Goal: Task Accomplishment & Management: Manage account settings

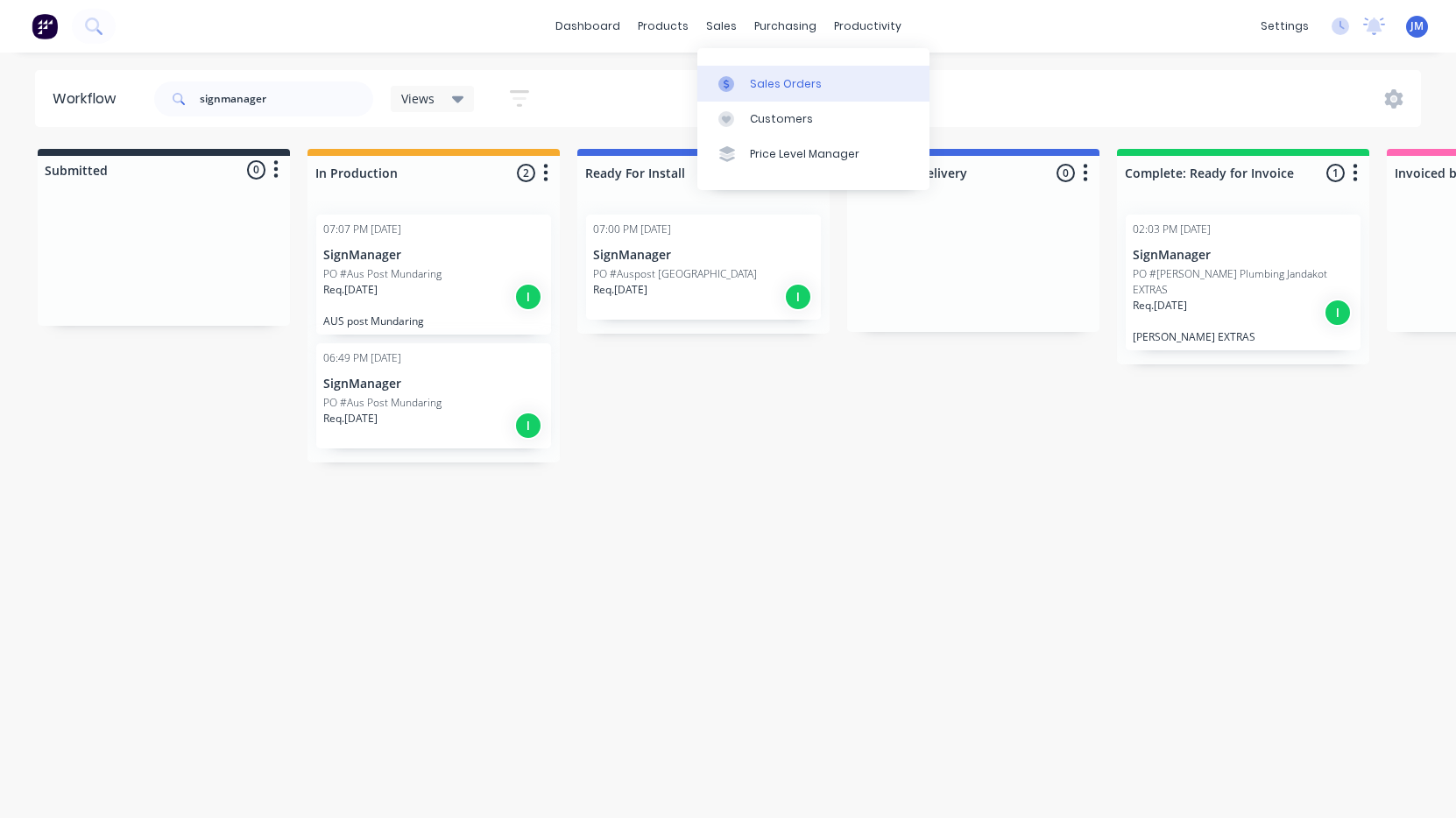
click at [761, 86] on div "Sales Orders" at bounding box center [786, 83] width 72 height 16
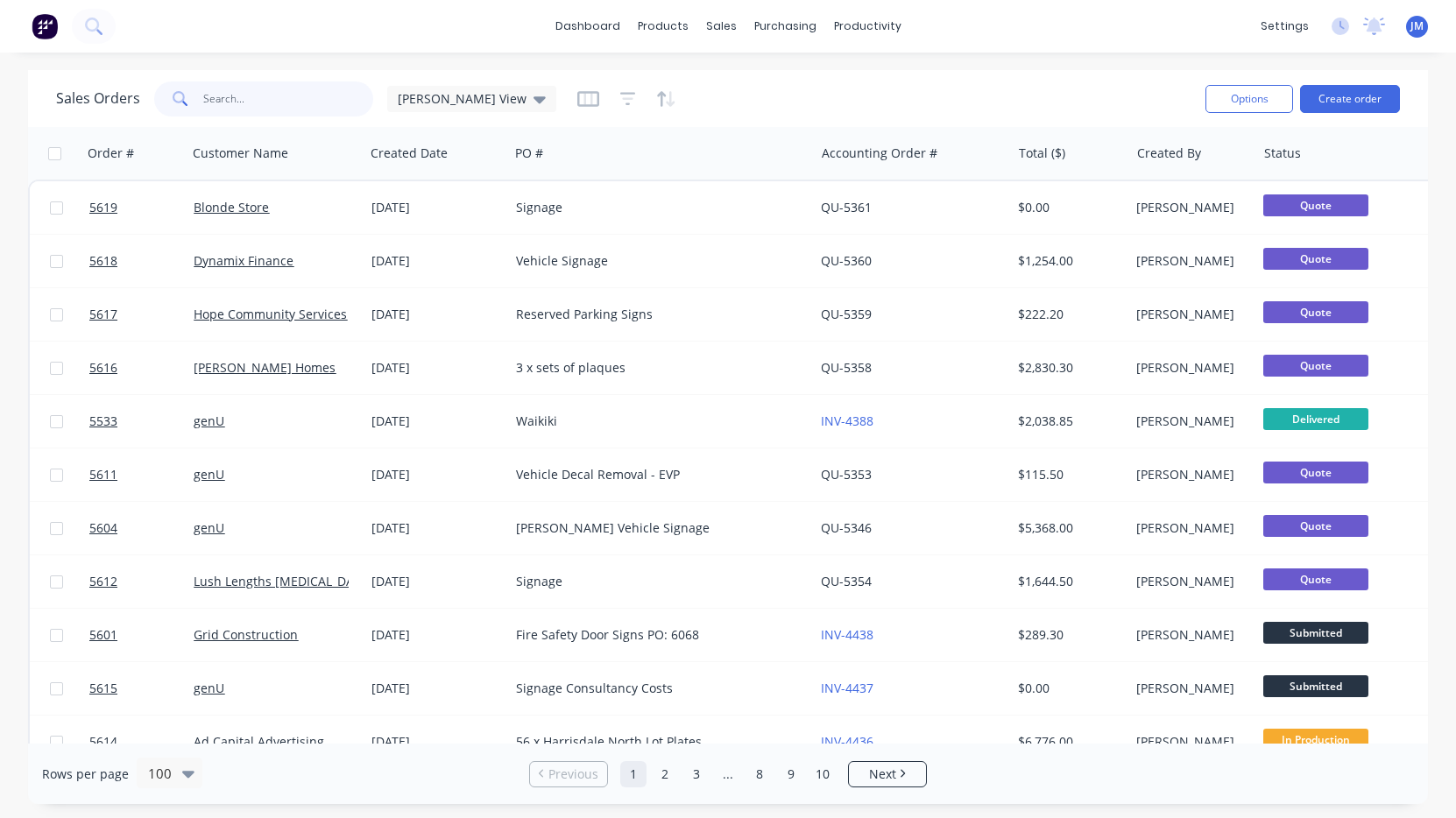
click at [301, 96] on input "text" at bounding box center [288, 99] width 171 height 35
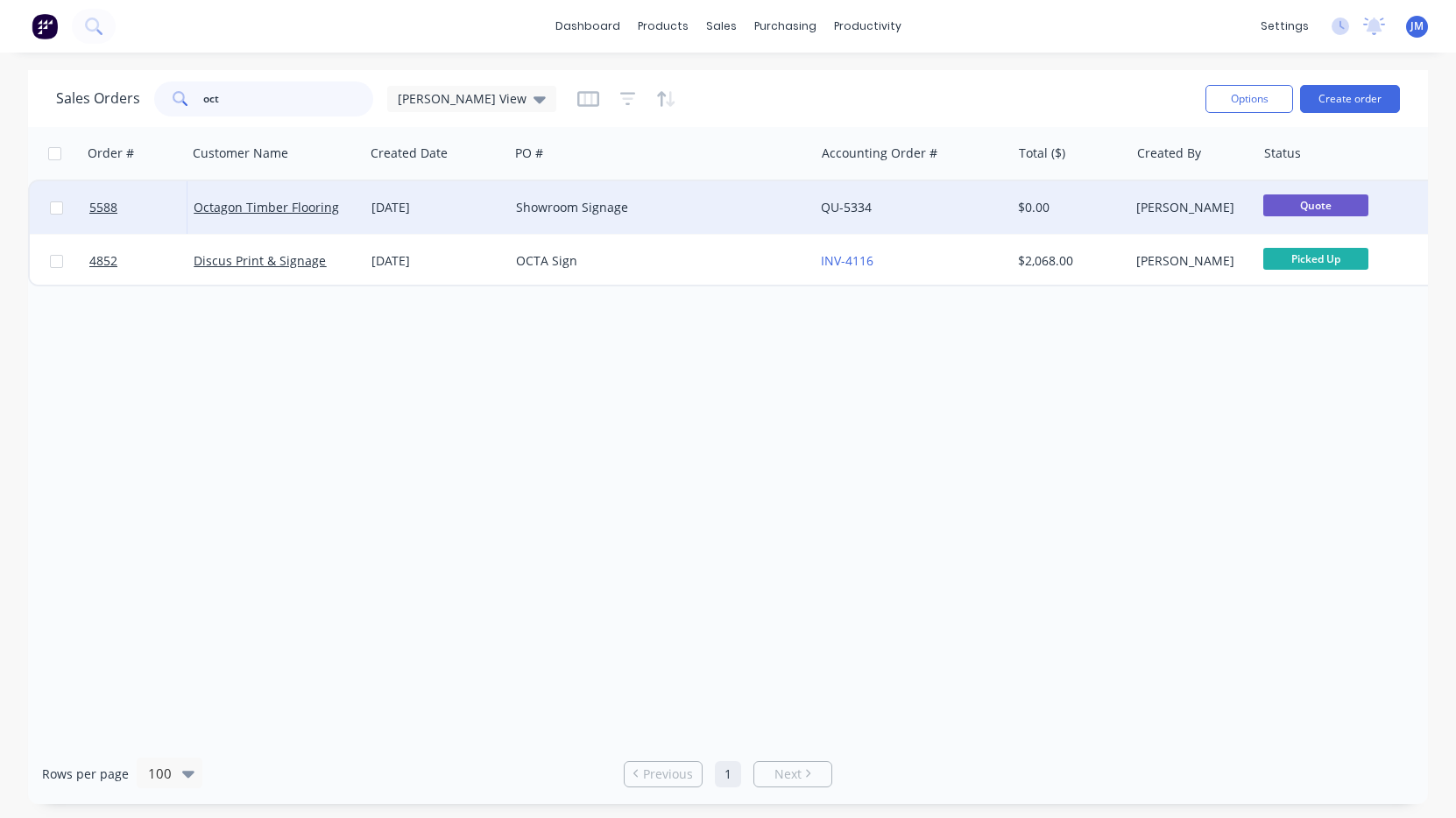
type input "oct"
click at [372, 211] on div "[DATE]" at bounding box center [437, 208] width 131 height 17
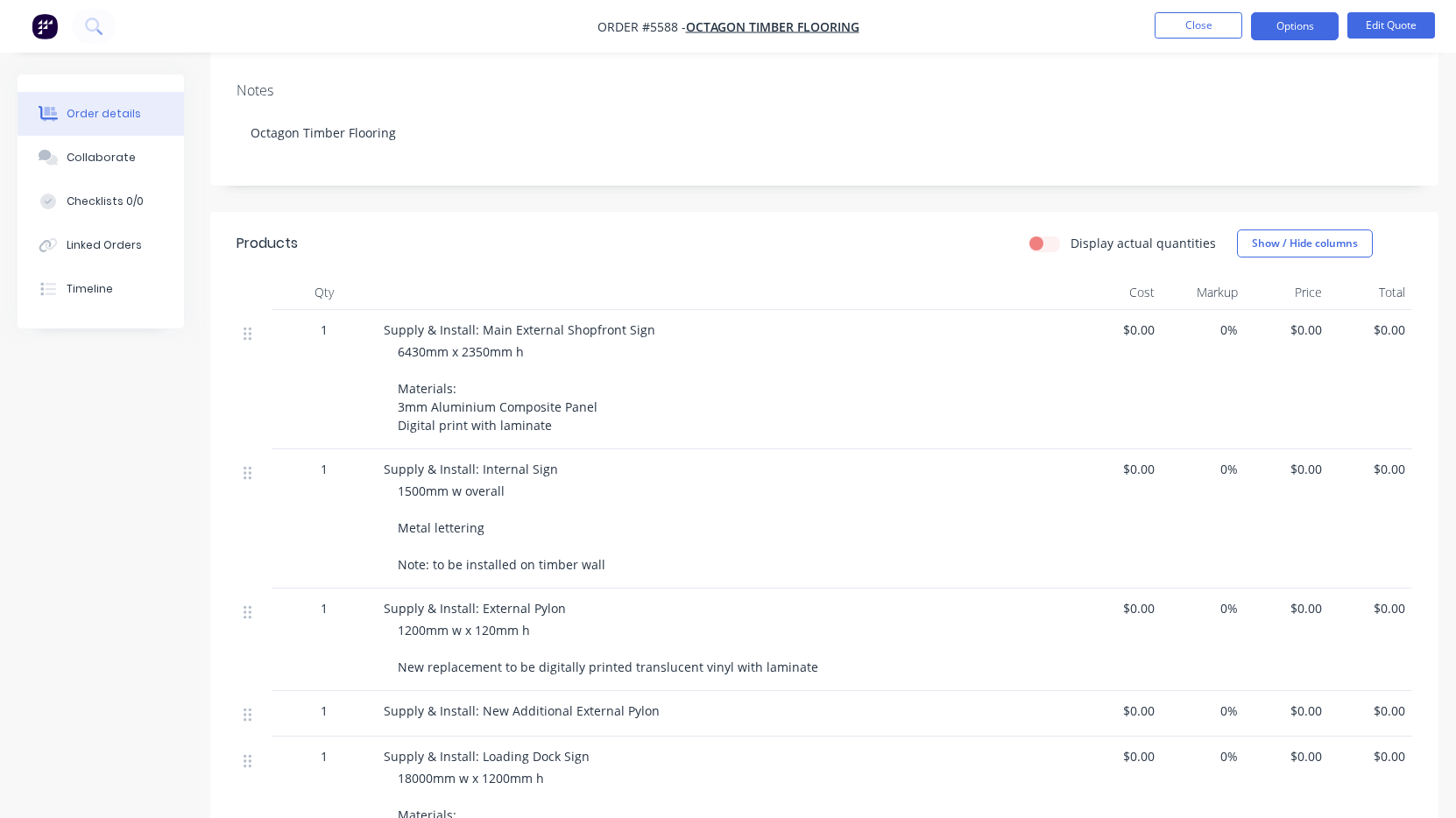
scroll to position [307, 0]
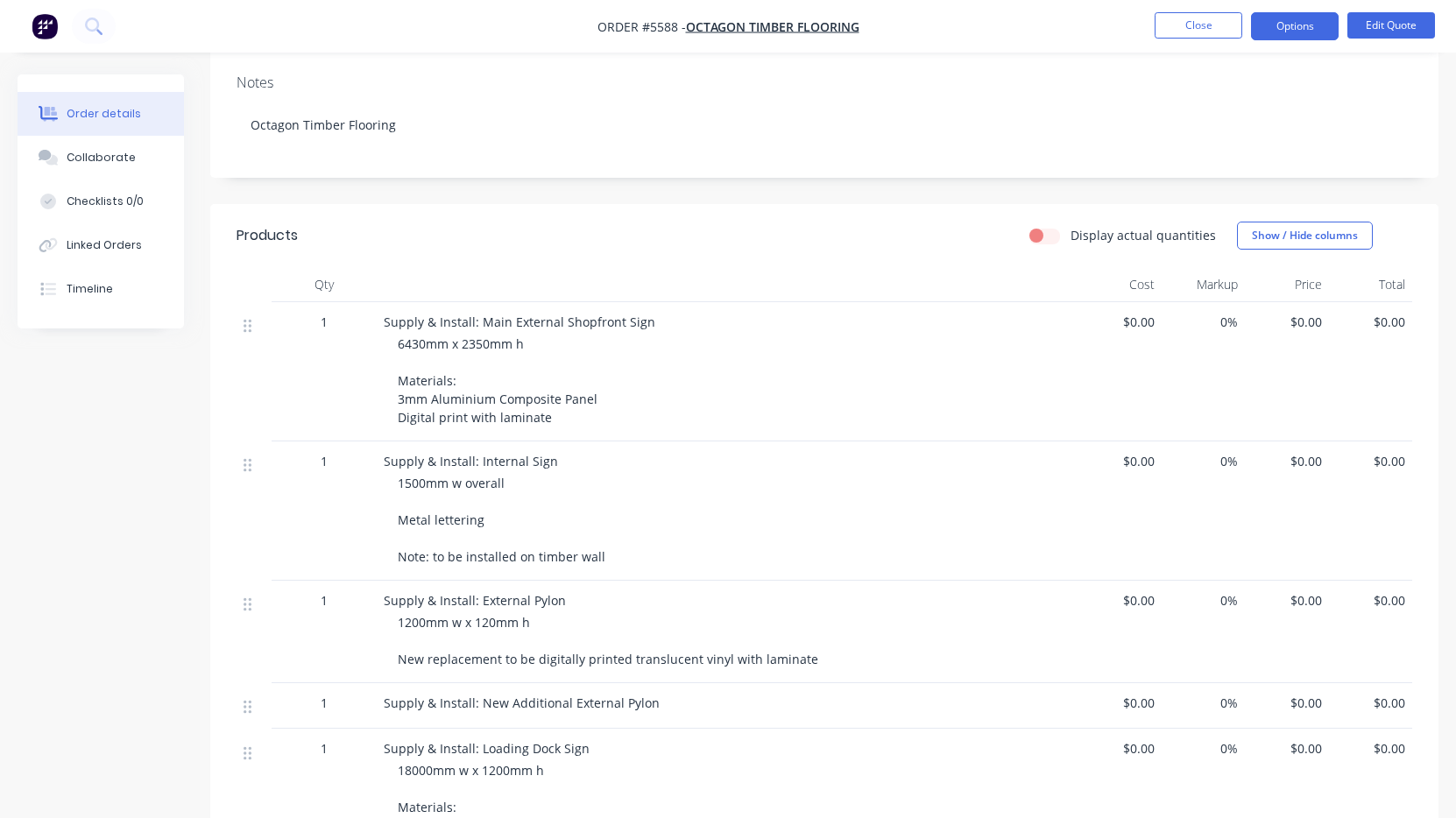
click at [605, 383] on div "6430mm x 2350mm h Materials: 3mm Aluminium Composite Panel Digital print with l…" at bounding box center [734, 380] width 673 height 92
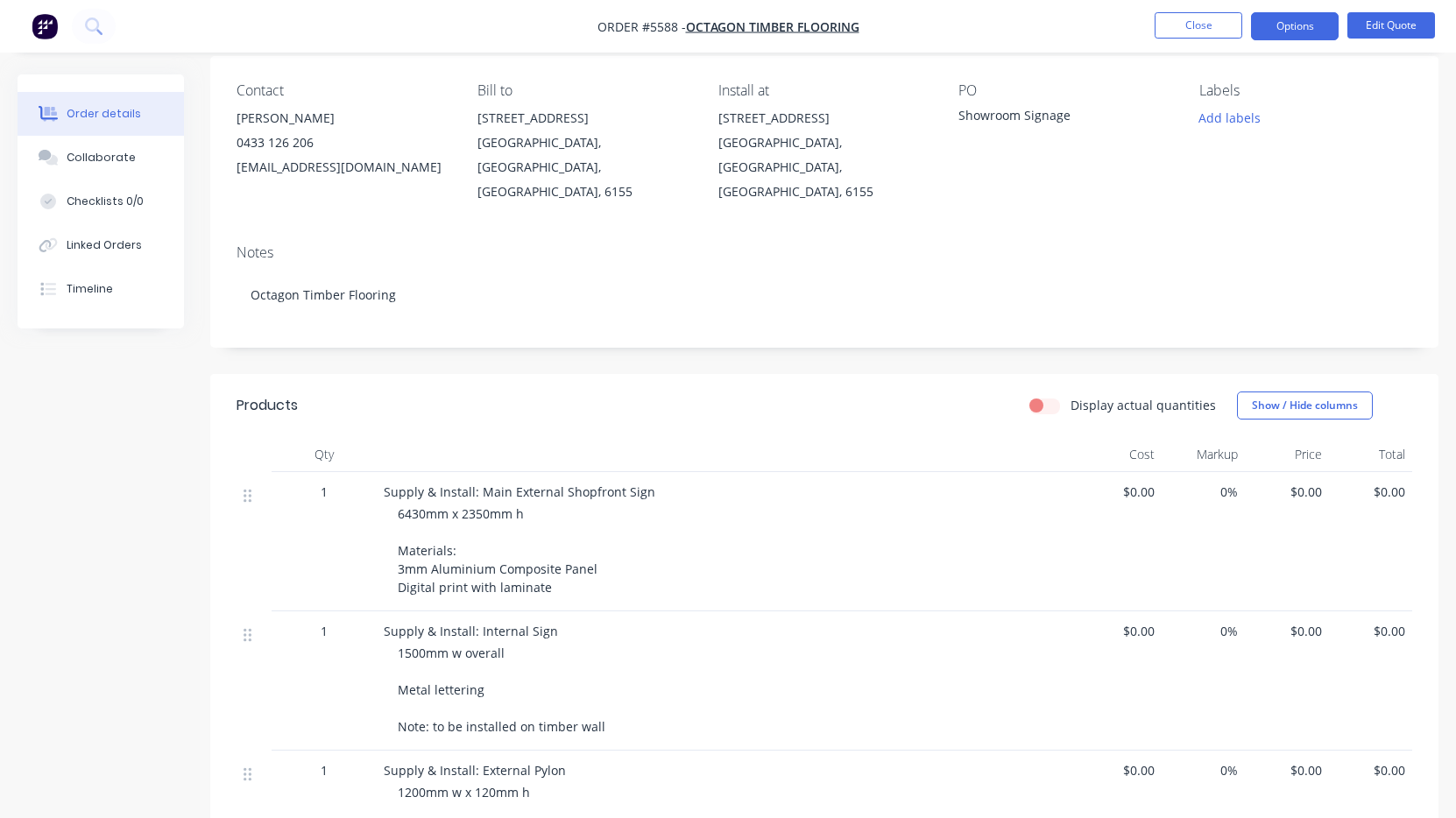
scroll to position [82, 0]
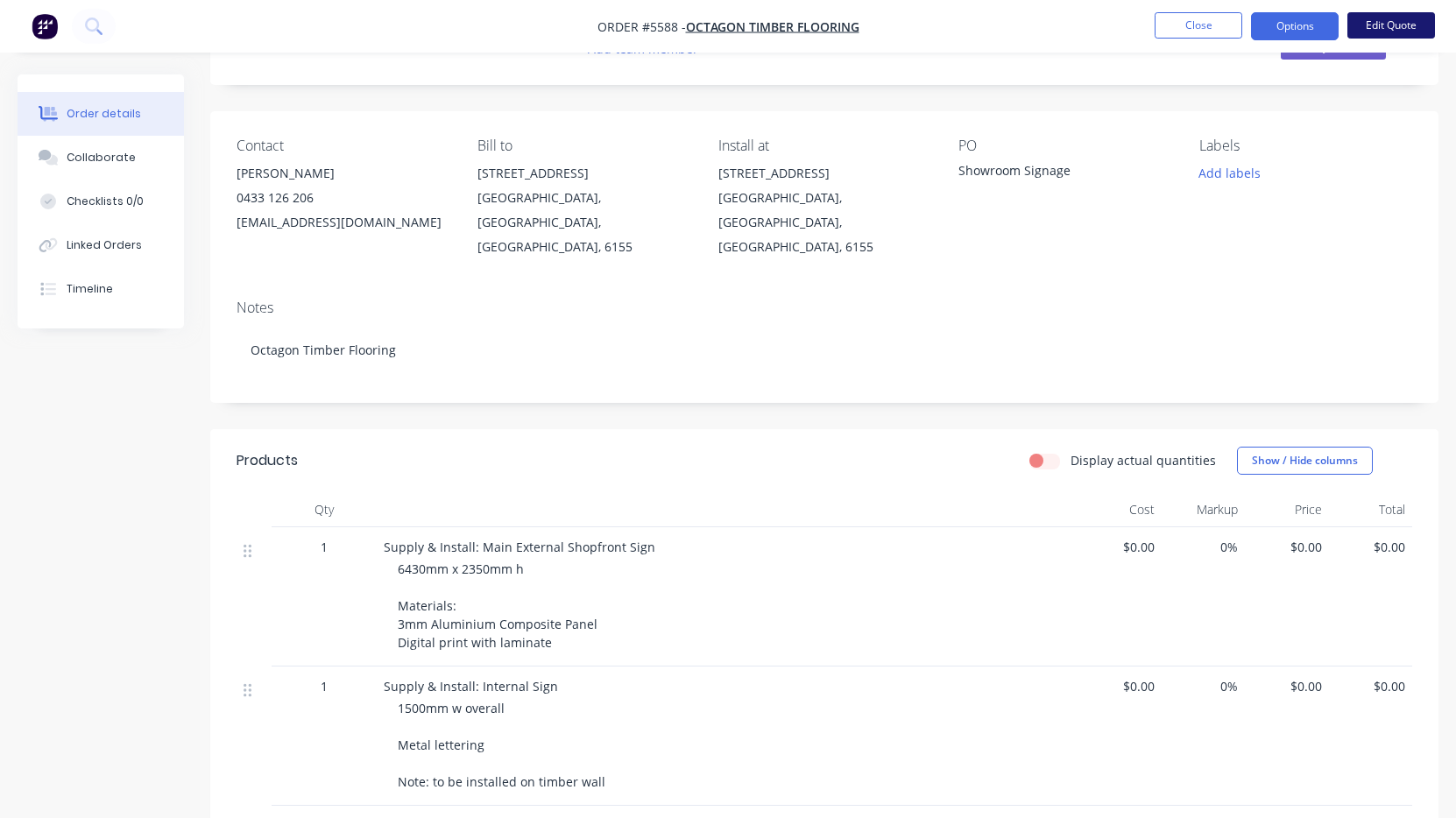
click at [1376, 31] on button "Edit Quote" at bounding box center [1391, 26] width 87 height 27
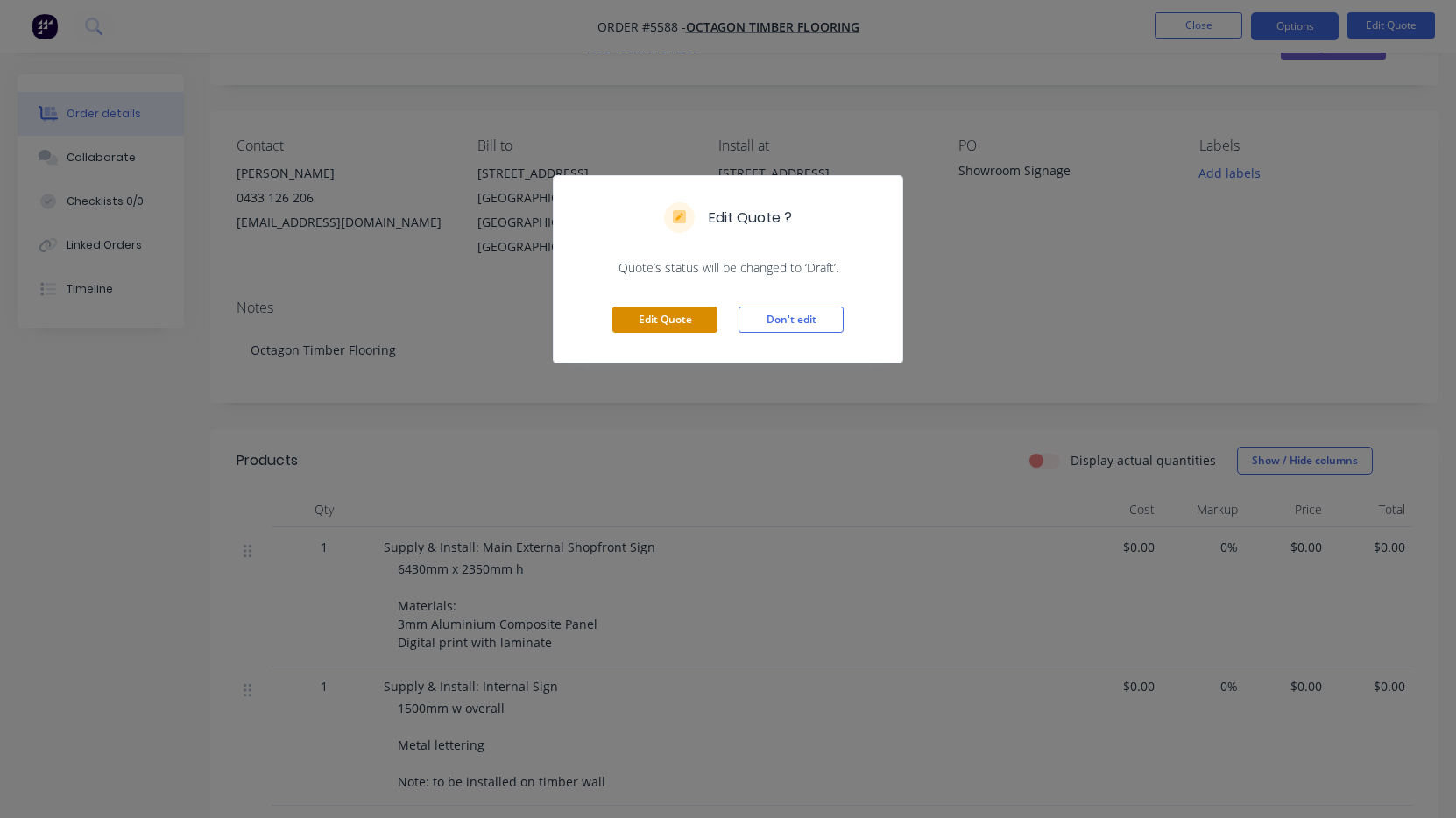
click at [658, 317] on button "Edit Quote" at bounding box center [664, 319] width 105 height 27
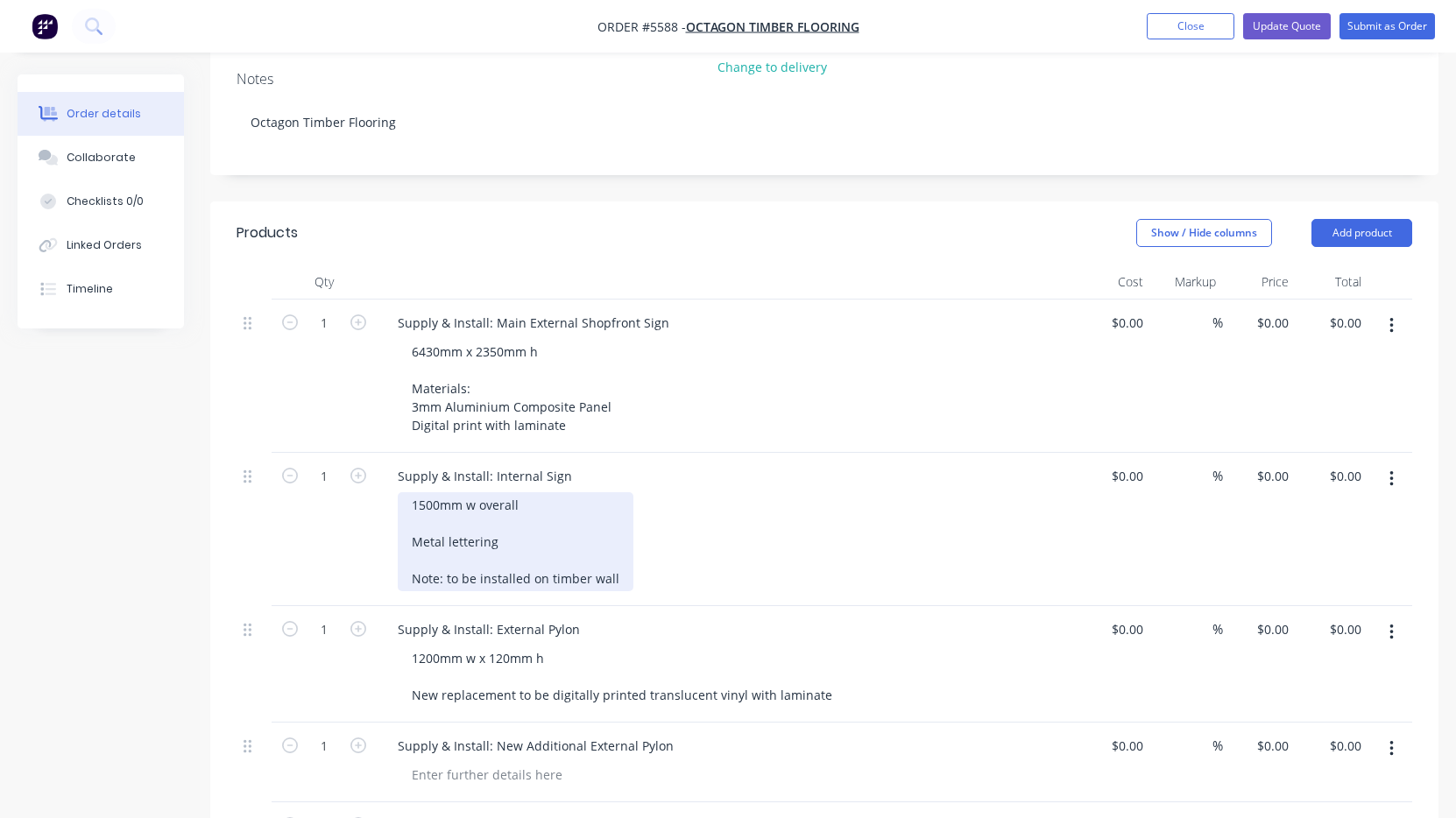
scroll to position [341, 0]
drag, startPoint x: 498, startPoint y: 489, endPoint x: 407, endPoint y: 494, distance: 91.1
click at [406, 490] on div "1500mm w overall Metal lettering Note: to be installed on timber wall" at bounding box center [515, 538] width 236 height 99
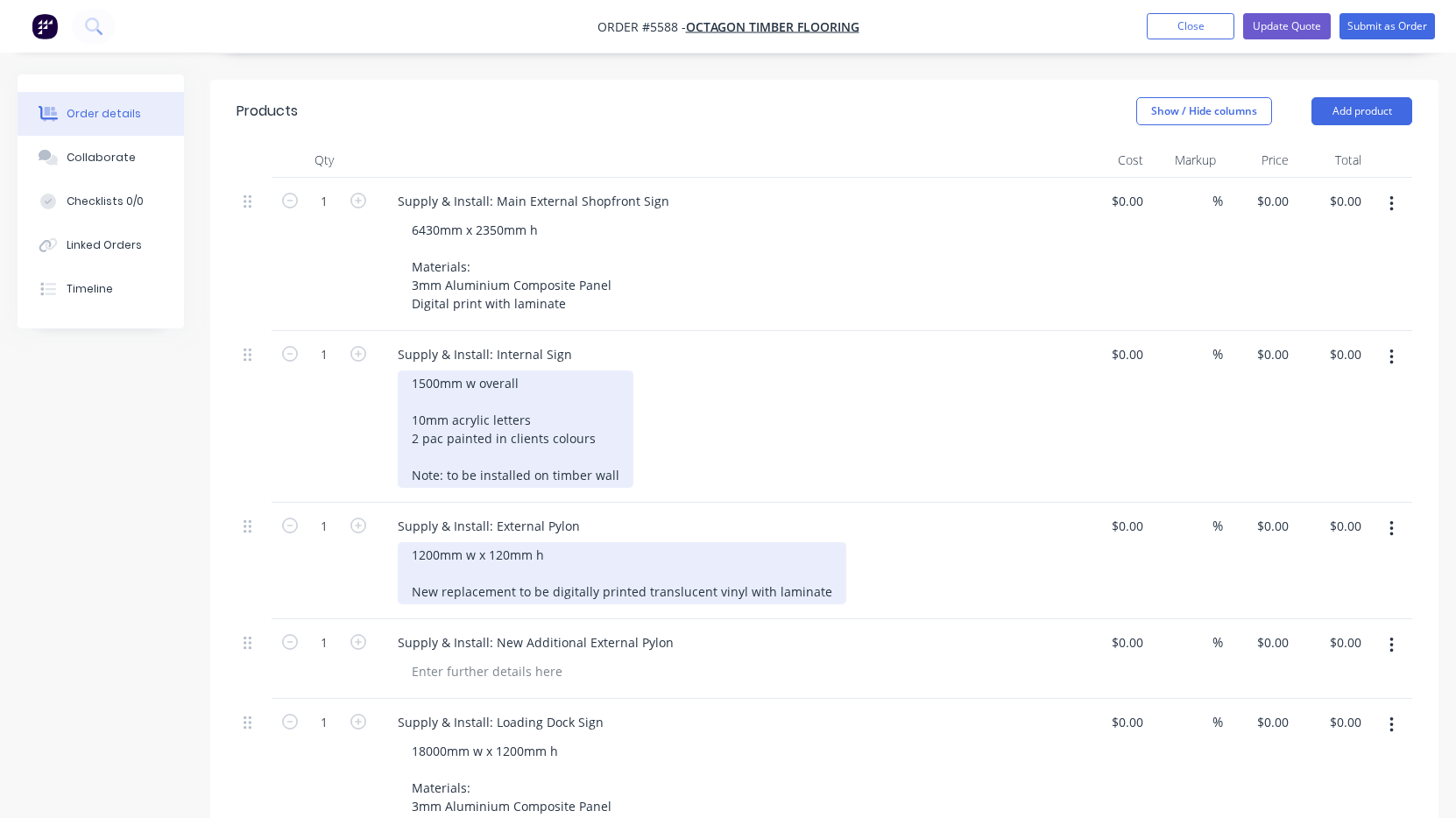
scroll to position [461, 0]
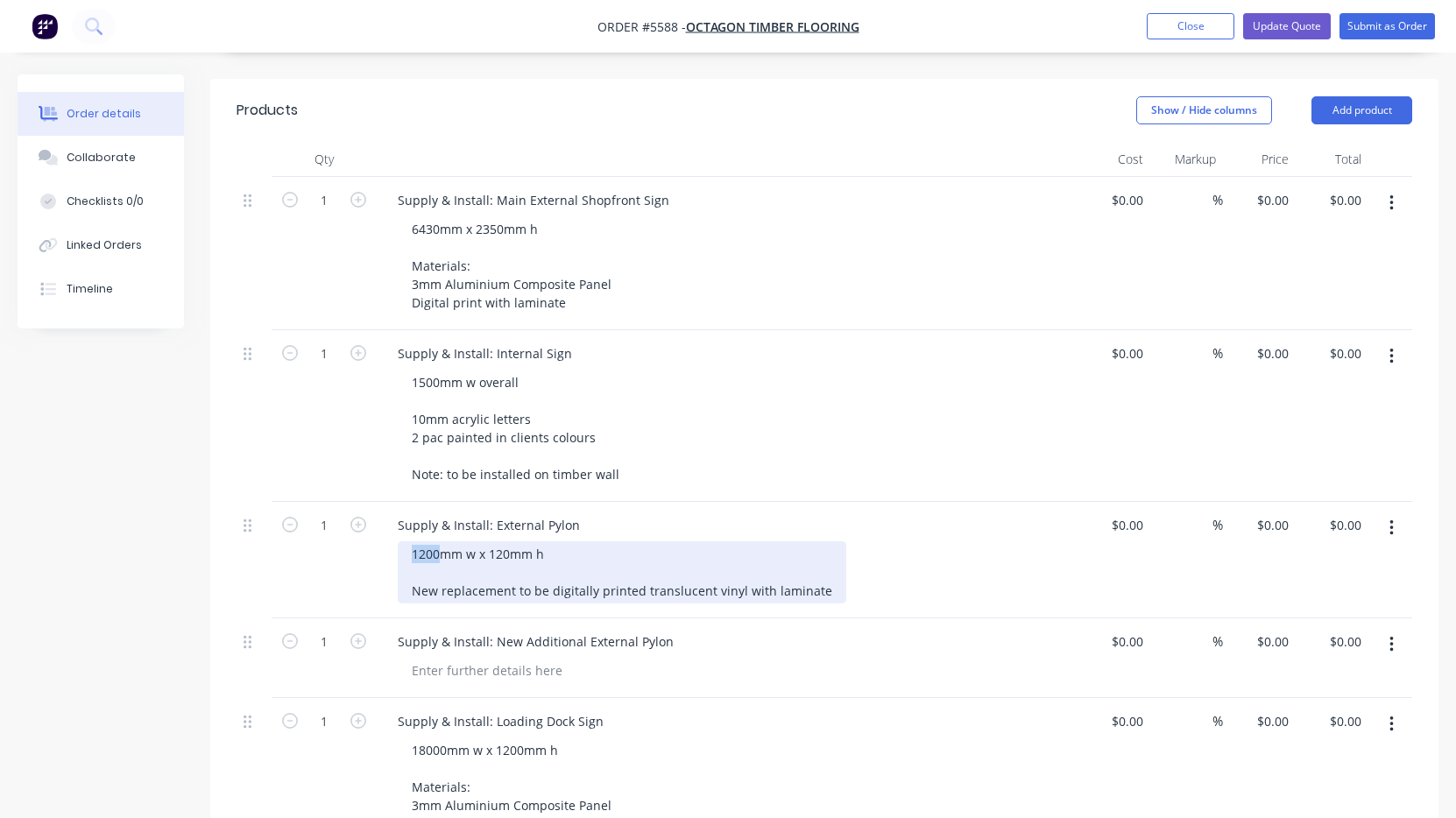
drag, startPoint x: 438, startPoint y: 506, endPoint x: 389, endPoint y: 506, distance: 49.0
click at [391, 506] on div "Supply & Install: External Pylon 1200mm w x 120mm h New replacement to be digit…" at bounding box center [726, 559] width 701 height 117
click at [508, 541] on div "2000mm w x 120mm h New replacement to be digitally printed translucent vinyl wi…" at bounding box center [621, 573] width 448 height 63
drag, startPoint x: 818, startPoint y: 546, endPoint x: 373, endPoint y: 541, distance: 445.0
click at [373, 541] on div "1 Supply & Install: External Pylon 2000mm w x 1200mm h New replacement to be di…" at bounding box center [824, 559] width 1175 height 117
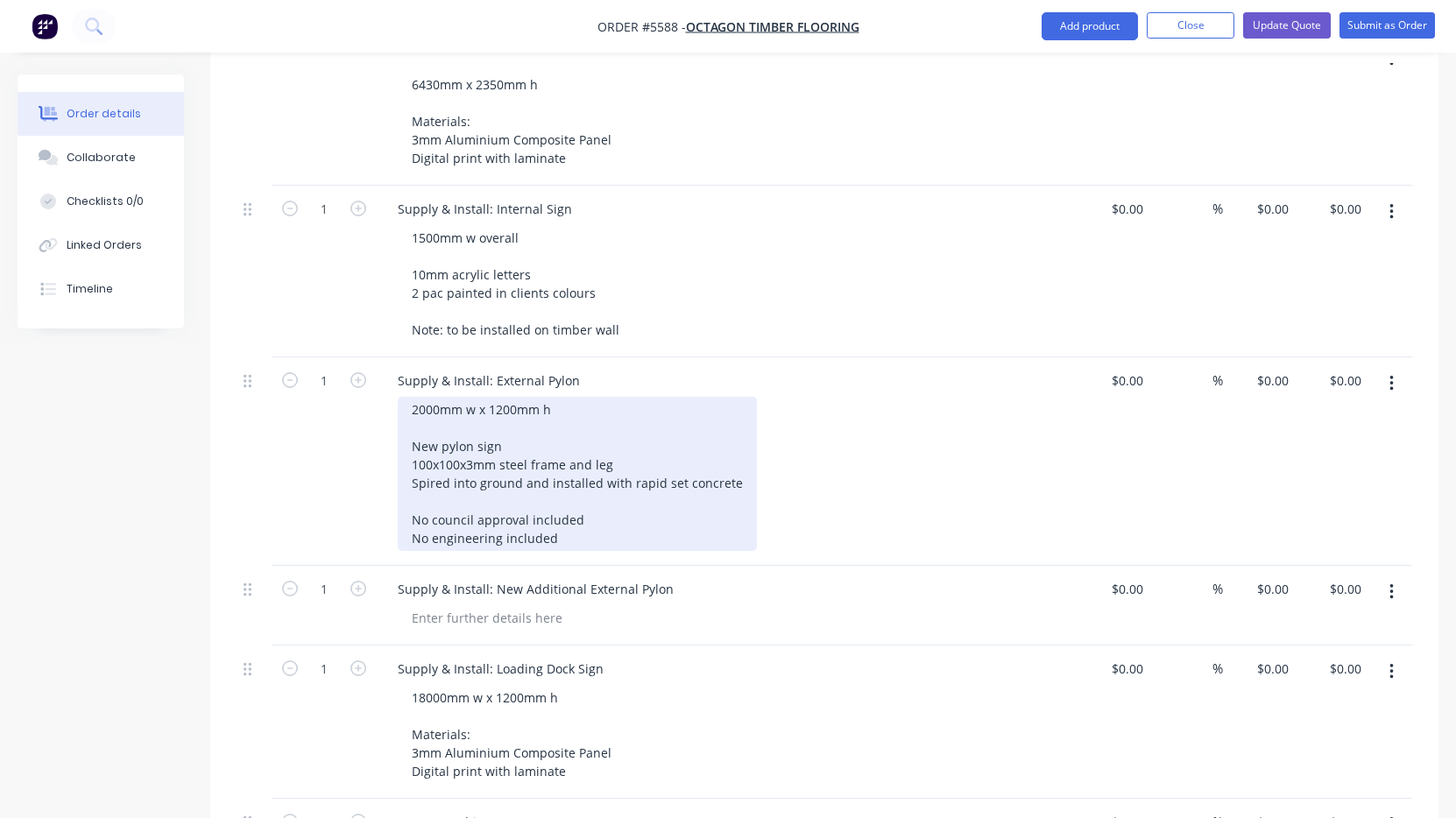
scroll to position [606, 0]
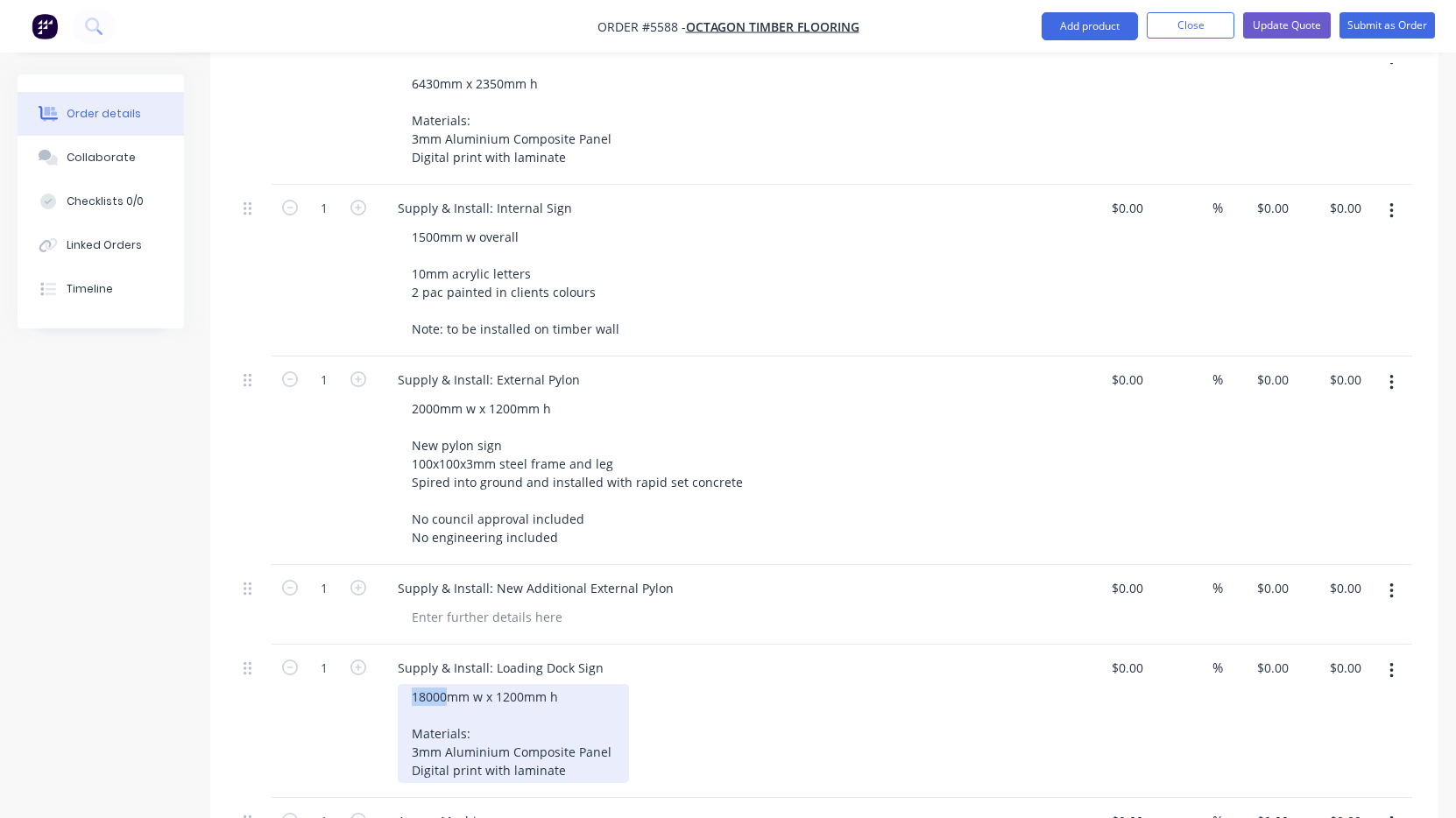
drag, startPoint x: 444, startPoint y: 648, endPoint x: 401, endPoint y: 648, distance: 43.0
click at [401, 684] on div "18000mm w x 1200mm h Materials: 3mm Aluminium Composite Panel Digital print wit…" at bounding box center [513, 734] width 231 height 99
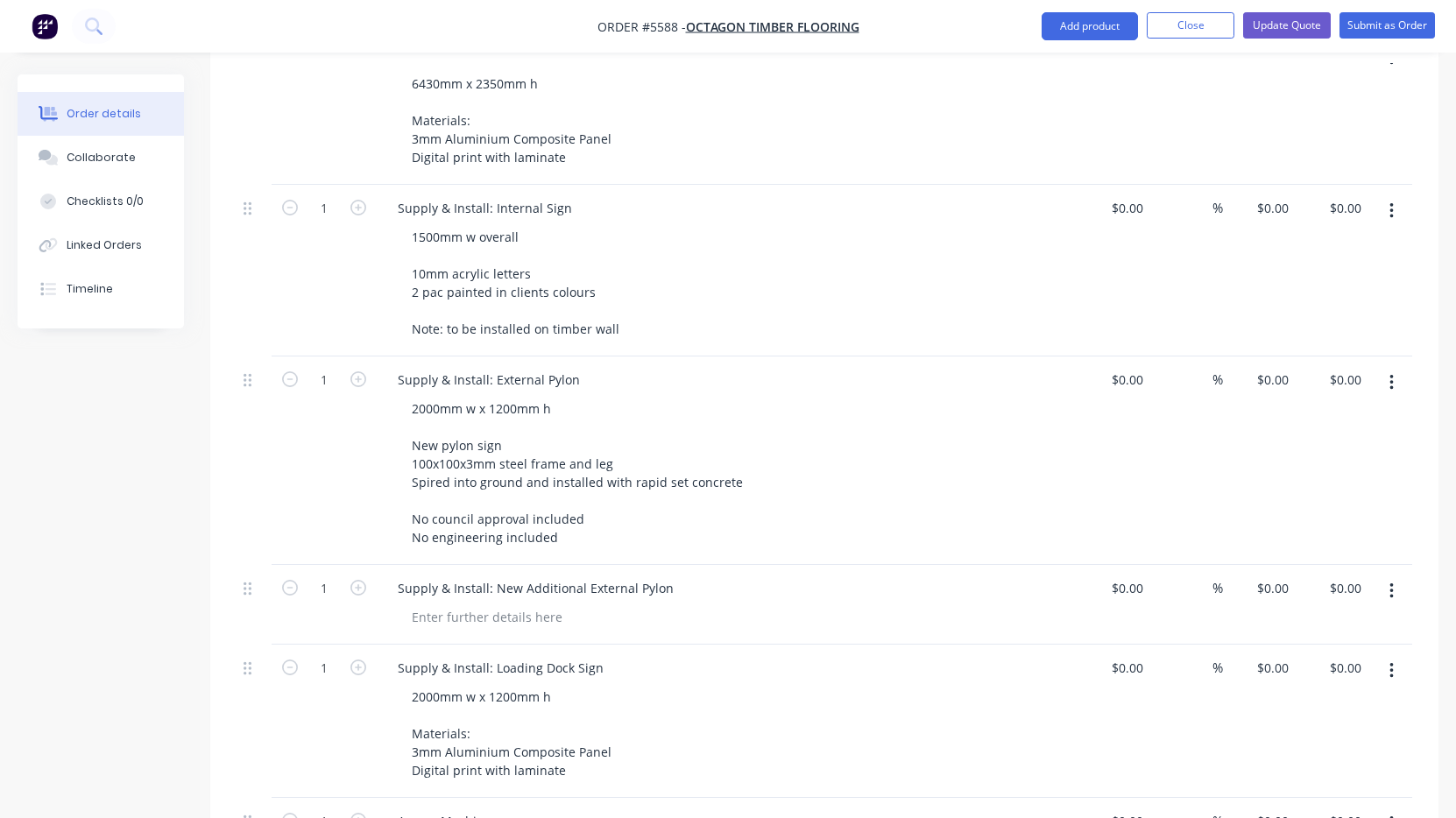
click at [651, 697] on div "2000mm w x 1200mm h Materials: 3mm Aluminium Composite Panel Digital print with…" at bounding box center [734, 734] width 673 height 99
drag, startPoint x: 664, startPoint y: 541, endPoint x: 496, endPoint y: 540, distance: 168.0
click at [494, 575] on div "Supply & Install: New Additional External Pylon" at bounding box center [536, 588] width 304 height 26
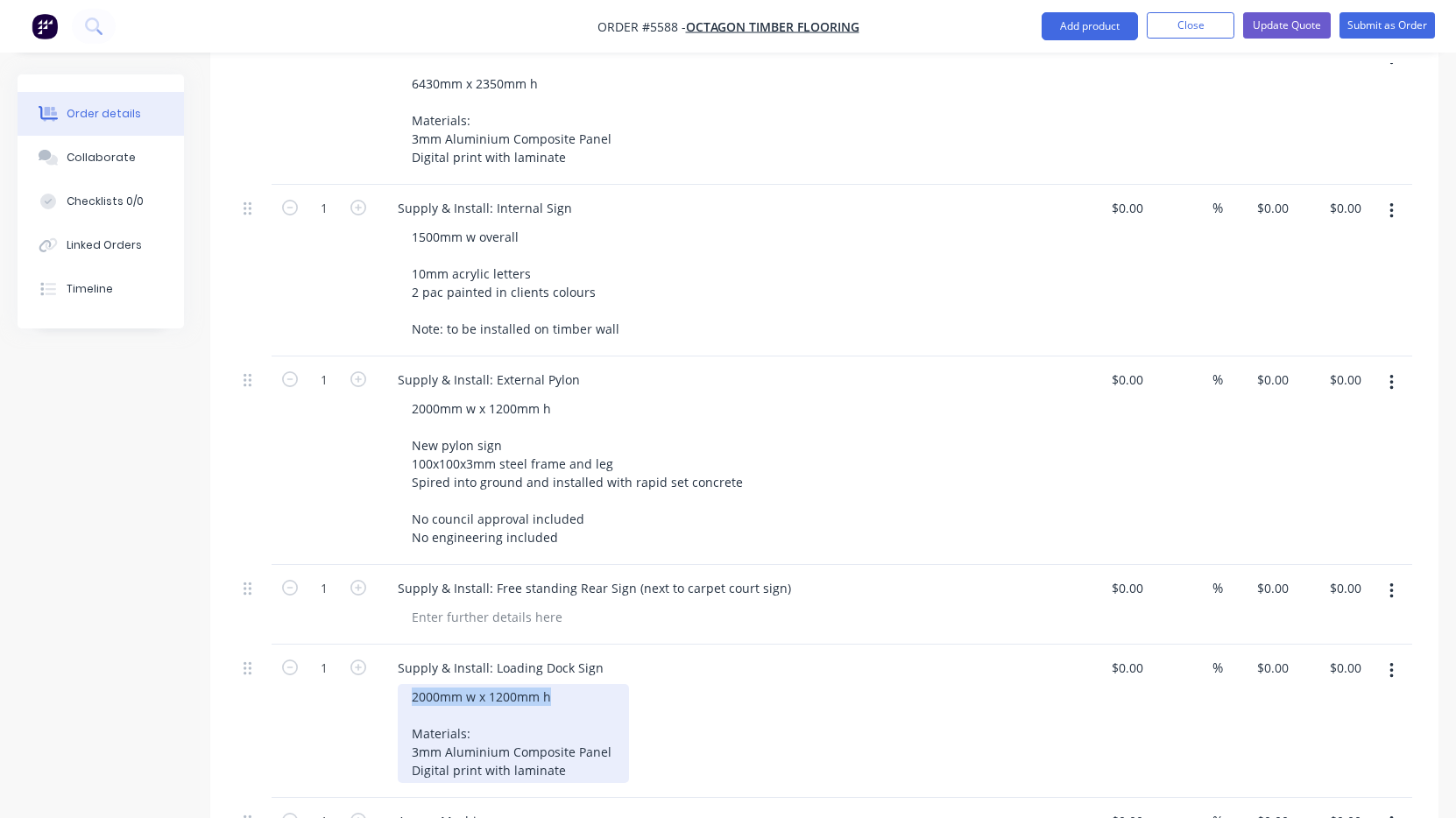
drag, startPoint x: 558, startPoint y: 645, endPoint x: 383, endPoint y: 646, distance: 175.0
click at [383, 646] on div "Supply & Install: Loading Dock Sign 2000mm w x 1200mm h Materials: 3mm Aluminiu…" at bounding box center [726, 721] width 701 height 154
copy div "2000mm w x 1200mm h"
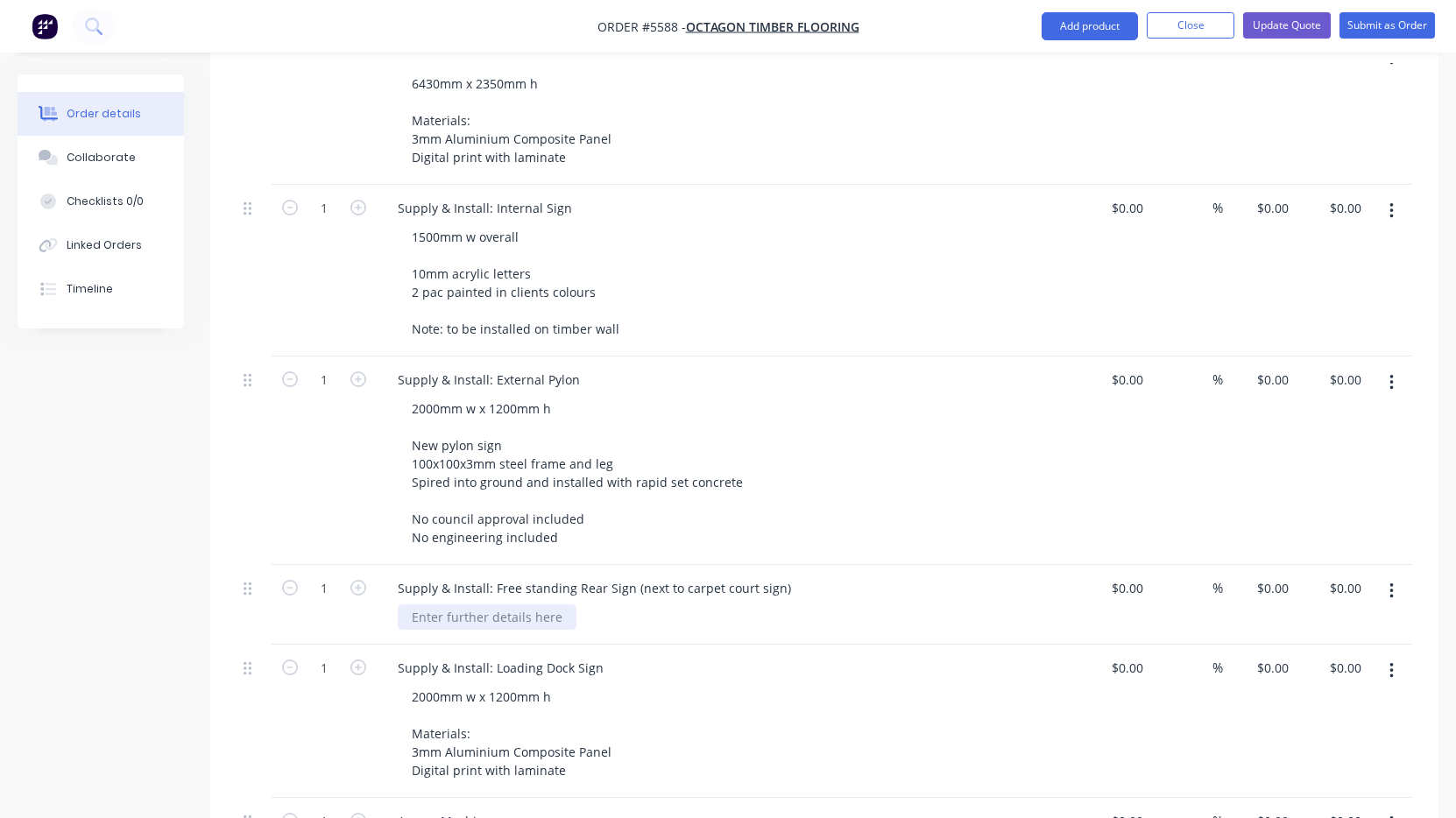
click at [545, 605] on div at bounding box center [486, 617] width 178 height 26
paste div
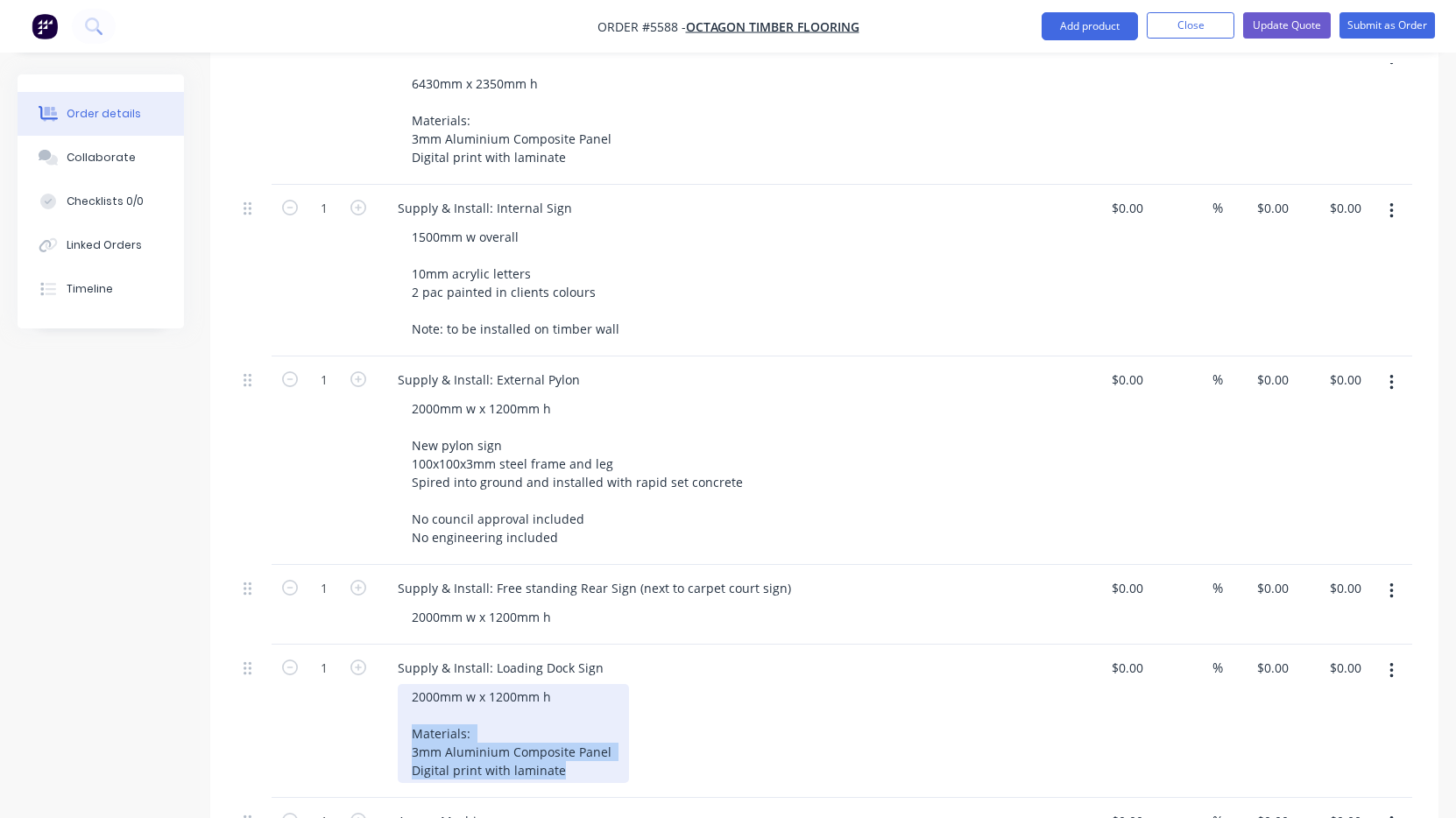
drag, startPoint x: 561, startPoint y: 724, endPoint x: 404, endPoint y: 683, distance: 162.3
click at [404, 684] on div "2000mm w x 1200mm h Materials: 3mm Aluminium Composite Panel Digital print with…" at bounding box center [513, 734] width 231 height 99
copy div "Materials: 3mm Aluminium Composite Panel Digital print with laminate"
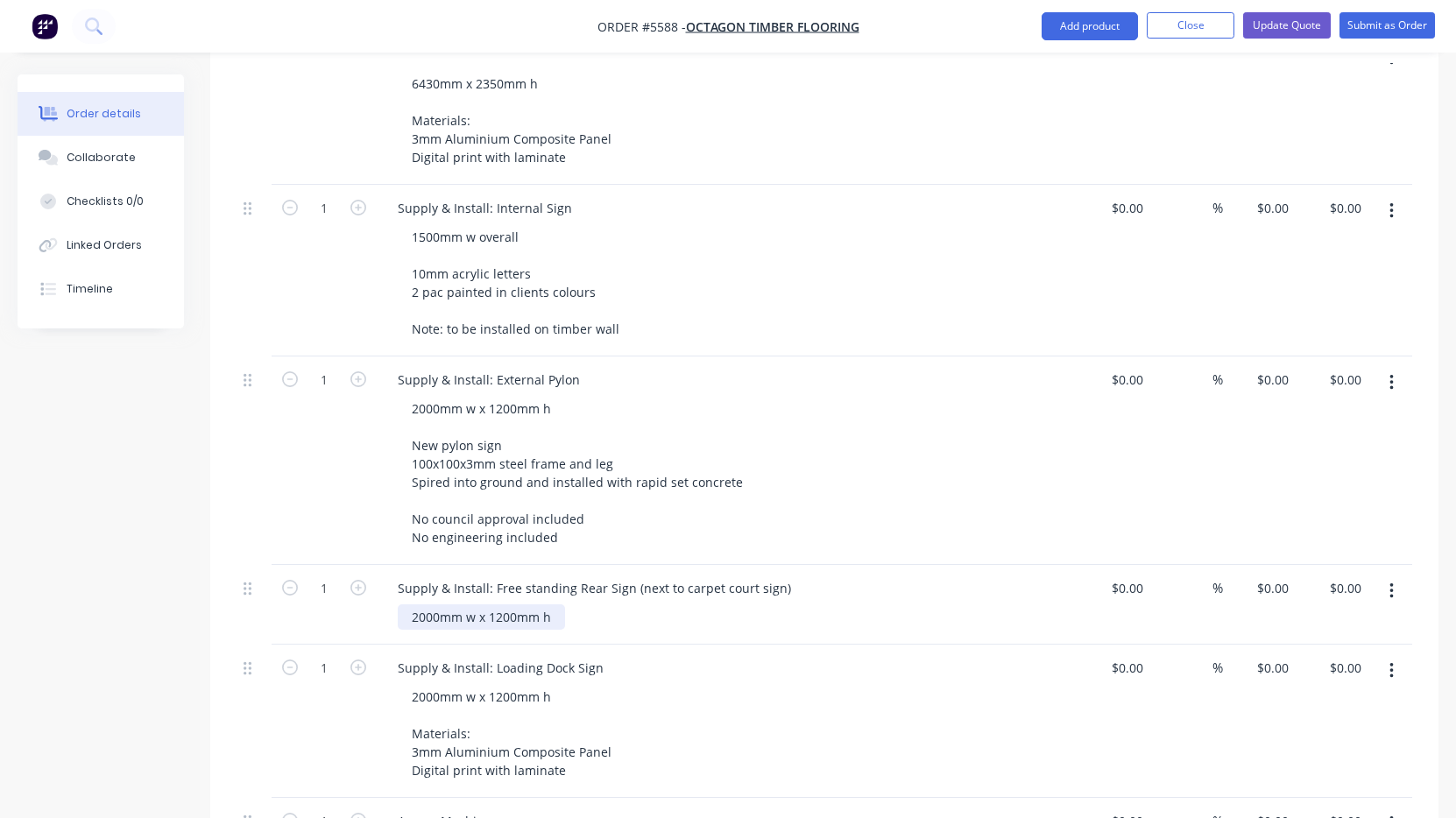
click at [555, 605] on div "2000mm w x 1200mm h" at bounding box center [481, 617] width 167 height 26
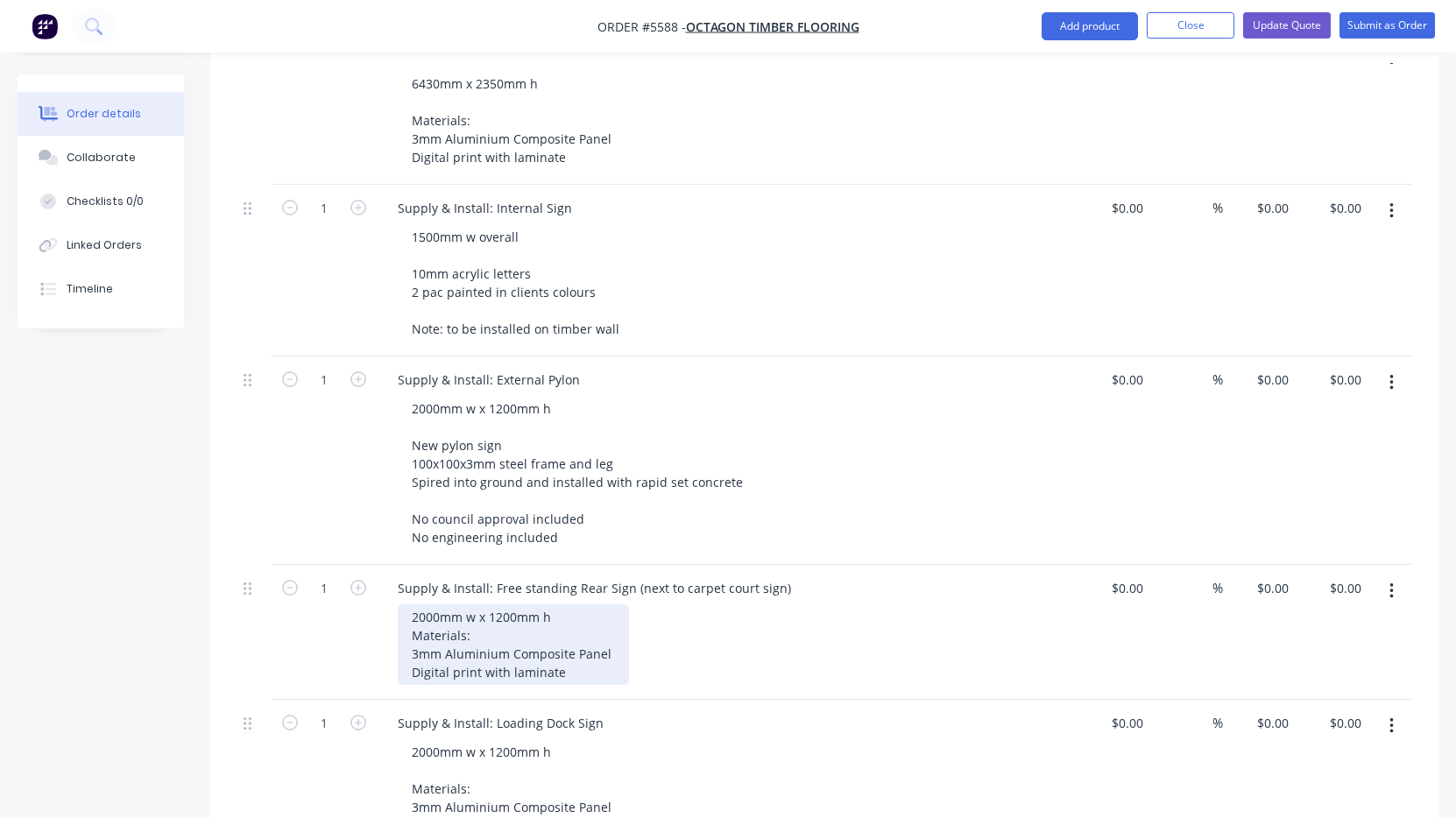
click at [553, 605] on div "2000mm w x 1200mm h Materials: 3mm Aluminium Composite Panel Digital print with…" at bounding box center [513, 645] width 231 height 81
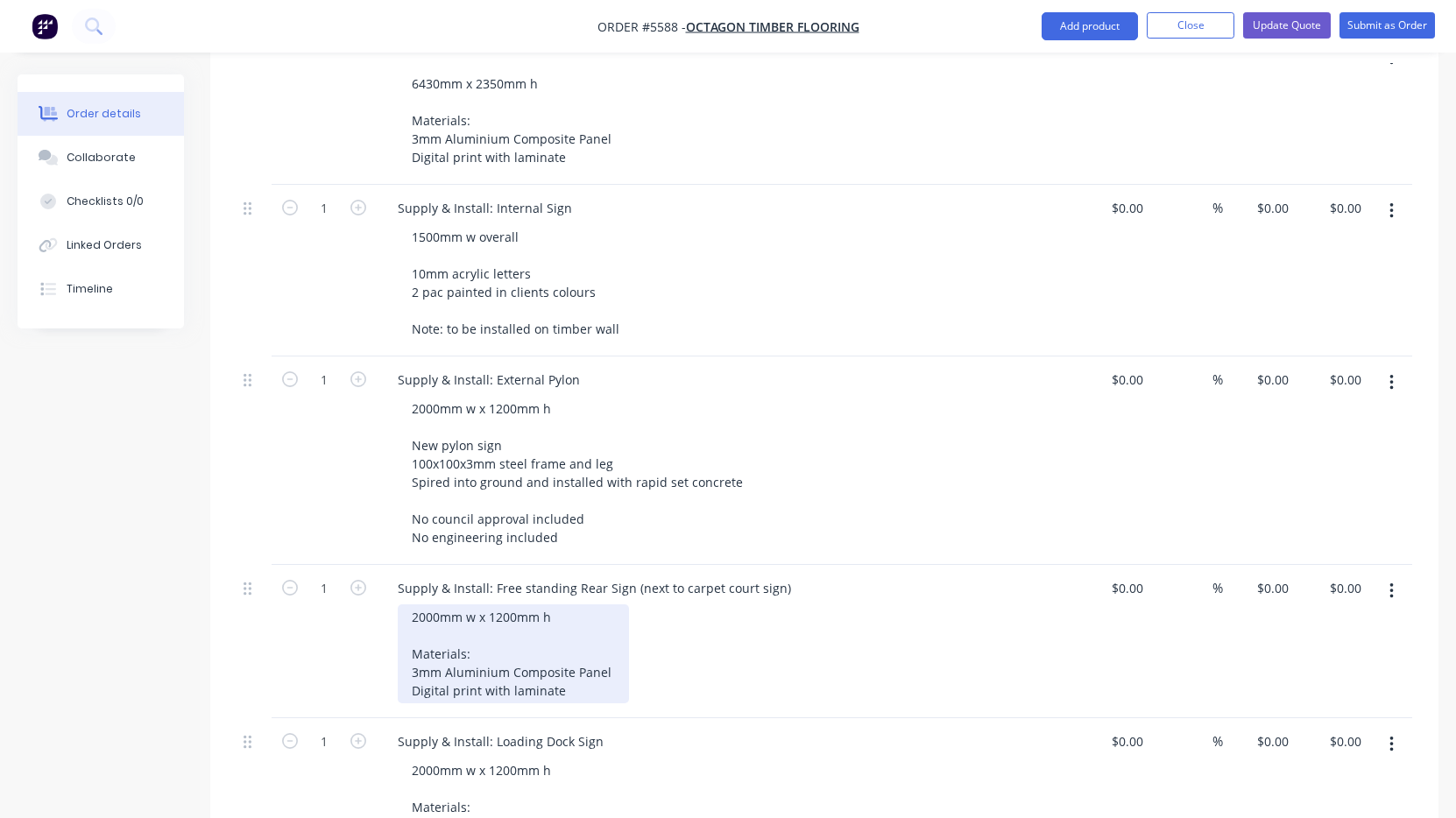
click at [581, 648] on div "2000mm w x 1200mm h Materials: 3mm Aluminium Composite Panel Digital print with…" at bounding box center [513, 654] width 231 height 99
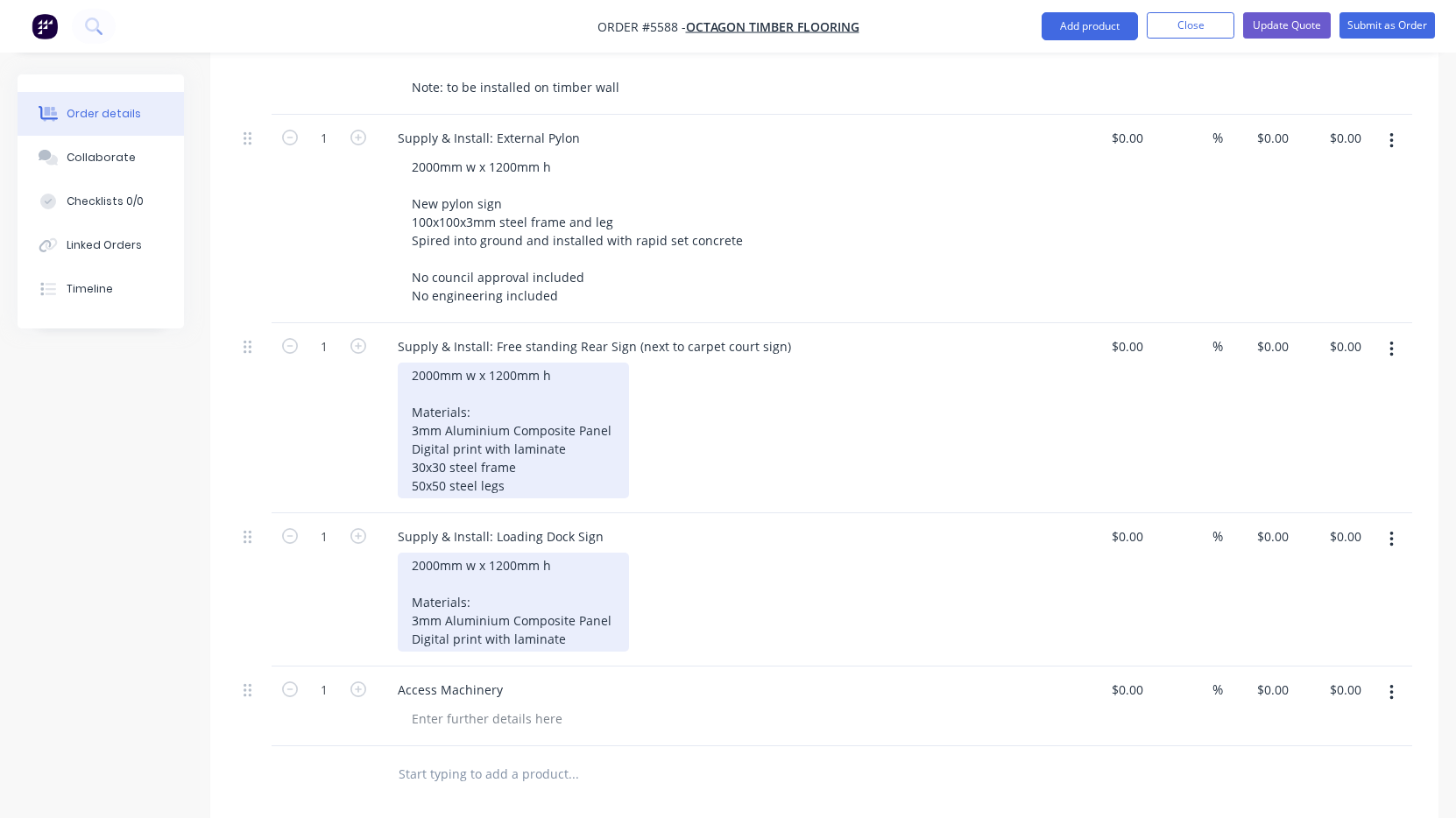
scroll to position [882, 0]
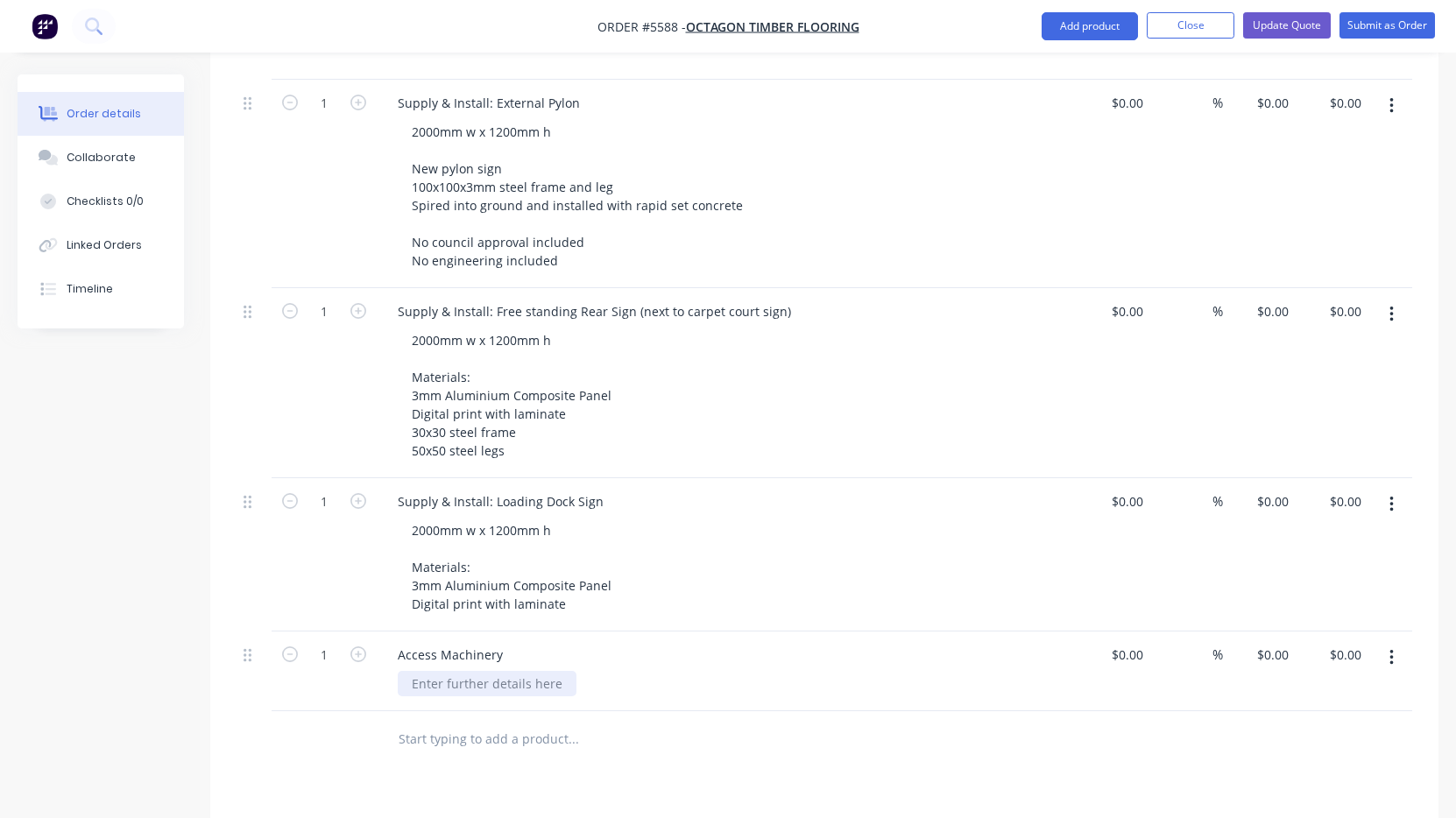
click at [558, 671] on div at bounding box center [486, 683] width 178 height 26
click at [1115, 631] on div "0 $0.00" at bounding box center [1113, 671] width 73 height 80
type input "$3,900.00"
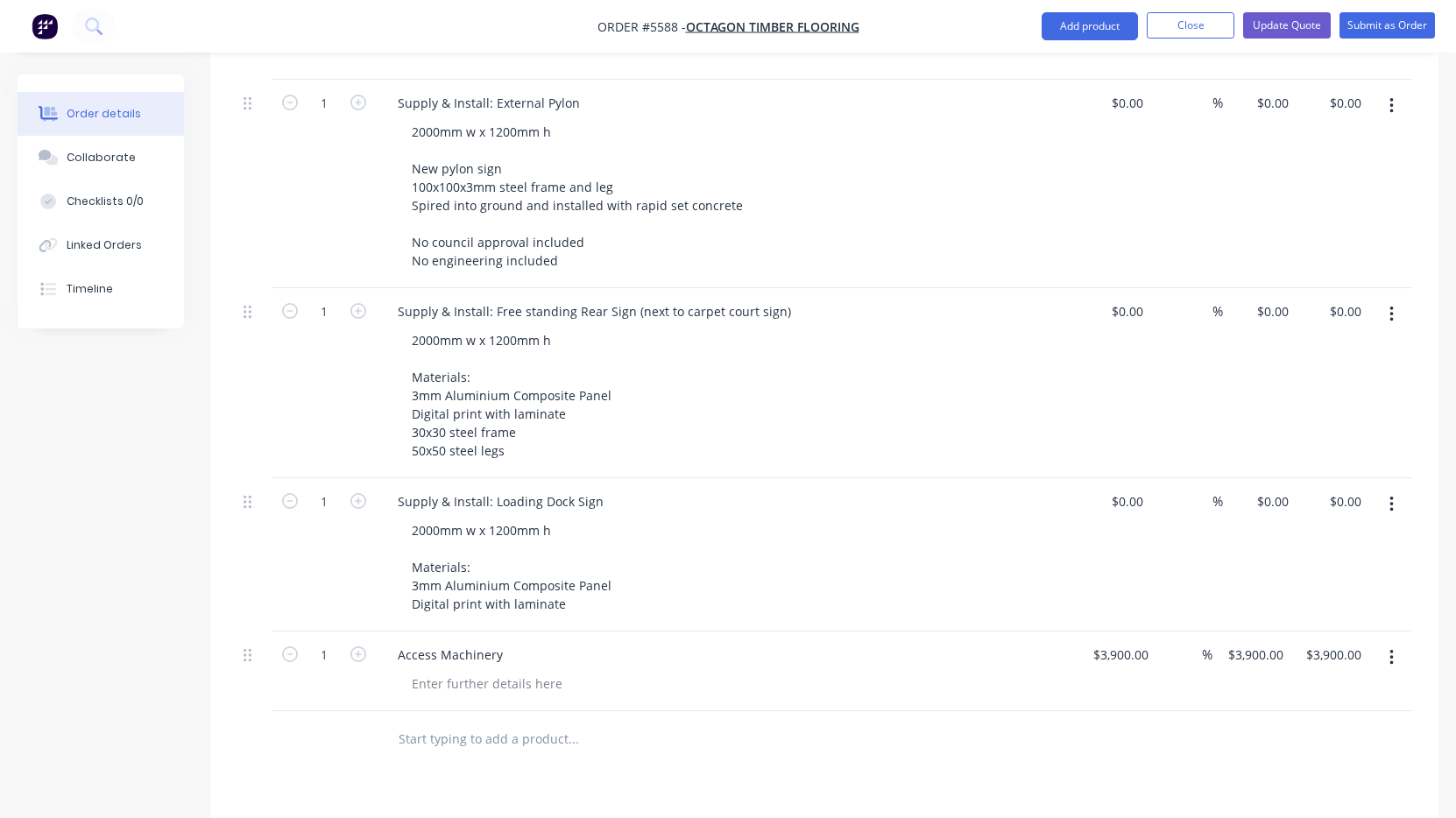
click at [851, 721] on div at bounding box center [646, 738] width 525 height 35
click at [1132, 642] on input "3900" at bounding box center [1122, 654] width 64 height 26
click at [1132, 642] on input "3900" at bounding box center [1126, 654] width 37 height 26
click at [1136, 642] on input "3900" at bounding box center [1126, 654] width 37 height 26
click at [1148, 657] on div "1 Access Machinery $3,900.00 $3,900.00 % $3,900.00 $3,900.00 $3,900.00 $3,900.00" at bounding box center [824, 671] width 1175 height 80
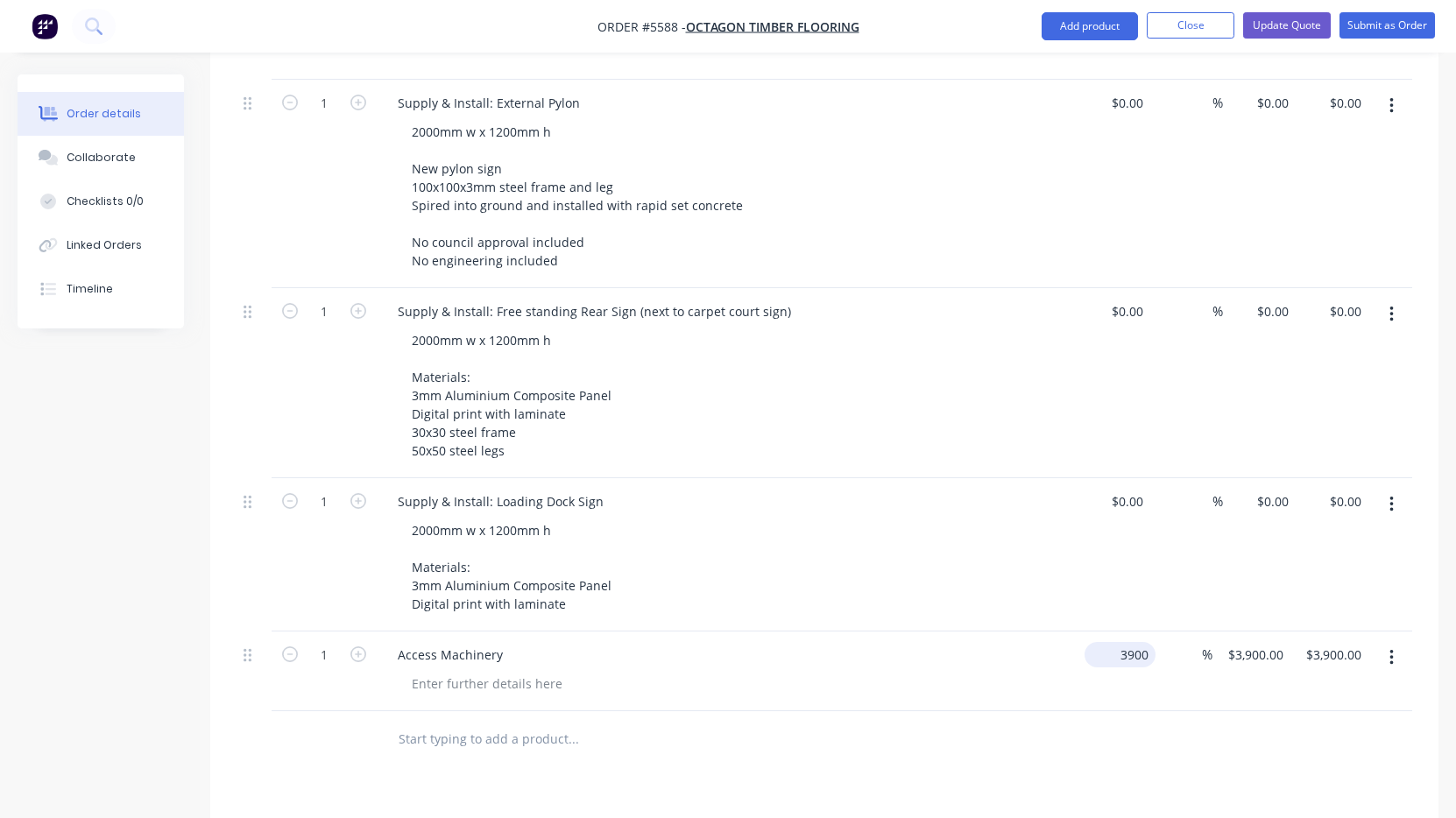
click at [1127, 642] on input "3900" at bounding box center [1122, 654] width 64 height 26
click at [1123, 642] on input "3900" at bounding box center [1126, 654] width 37 height 26
click at [1136, 642] on input "3900" at bounding box center [1126, 654] width 37 height 26
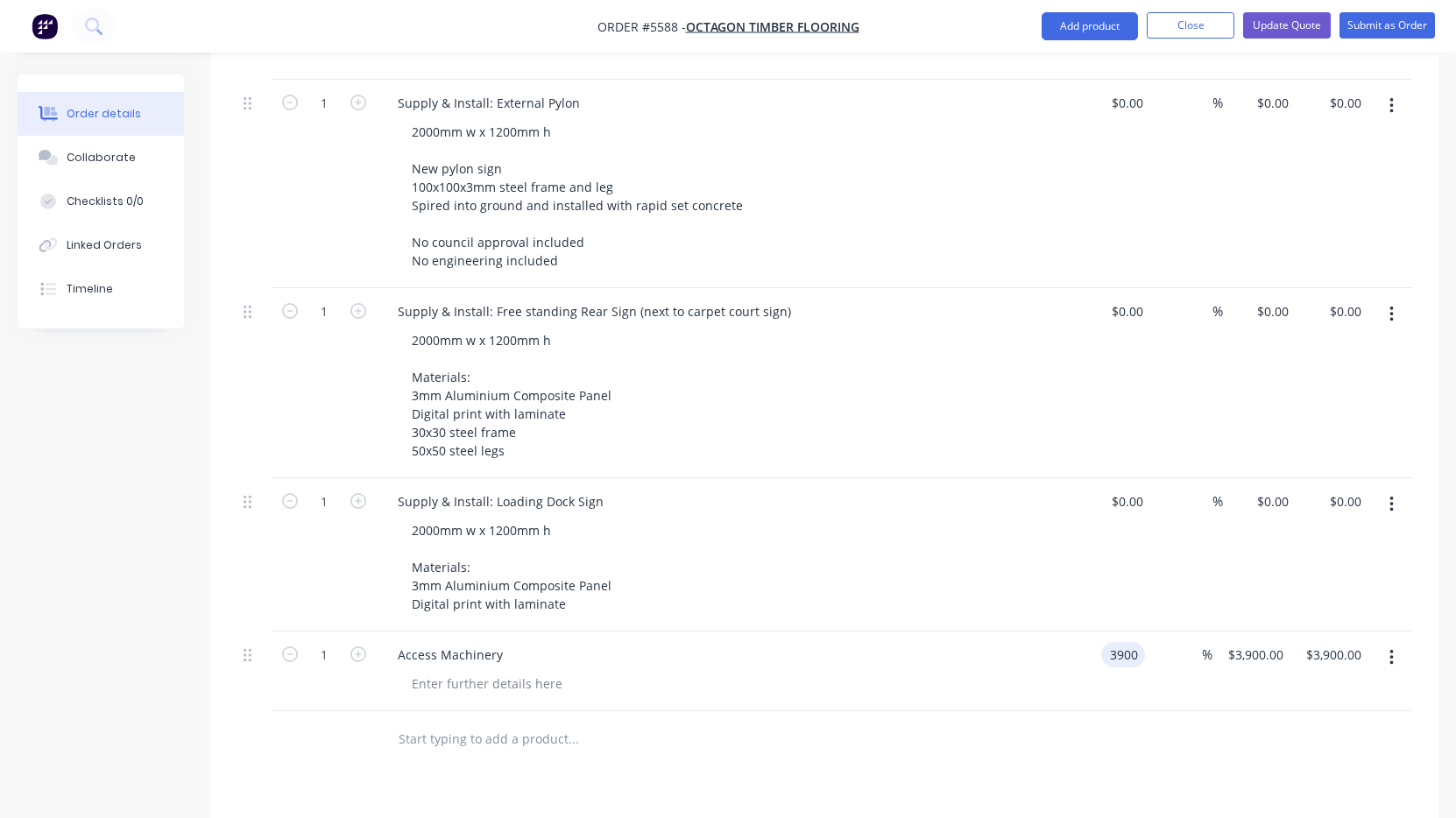
click at [1136, 642] on input "3900" at bounding box center [1126, 654] width 37 height 26
click at [1077, 653] on div "Access Machinery" at bounding box center [726, 671] width 701 height 80
type input "3900"
click at [1146, 631] on div "1 Access Machinery 3900 3900 % $3,900.00 $3,900.00 $3,900.00 $3,900.00" at bounding box center [824, 671] width 1175 height 80
type input "$390.00"
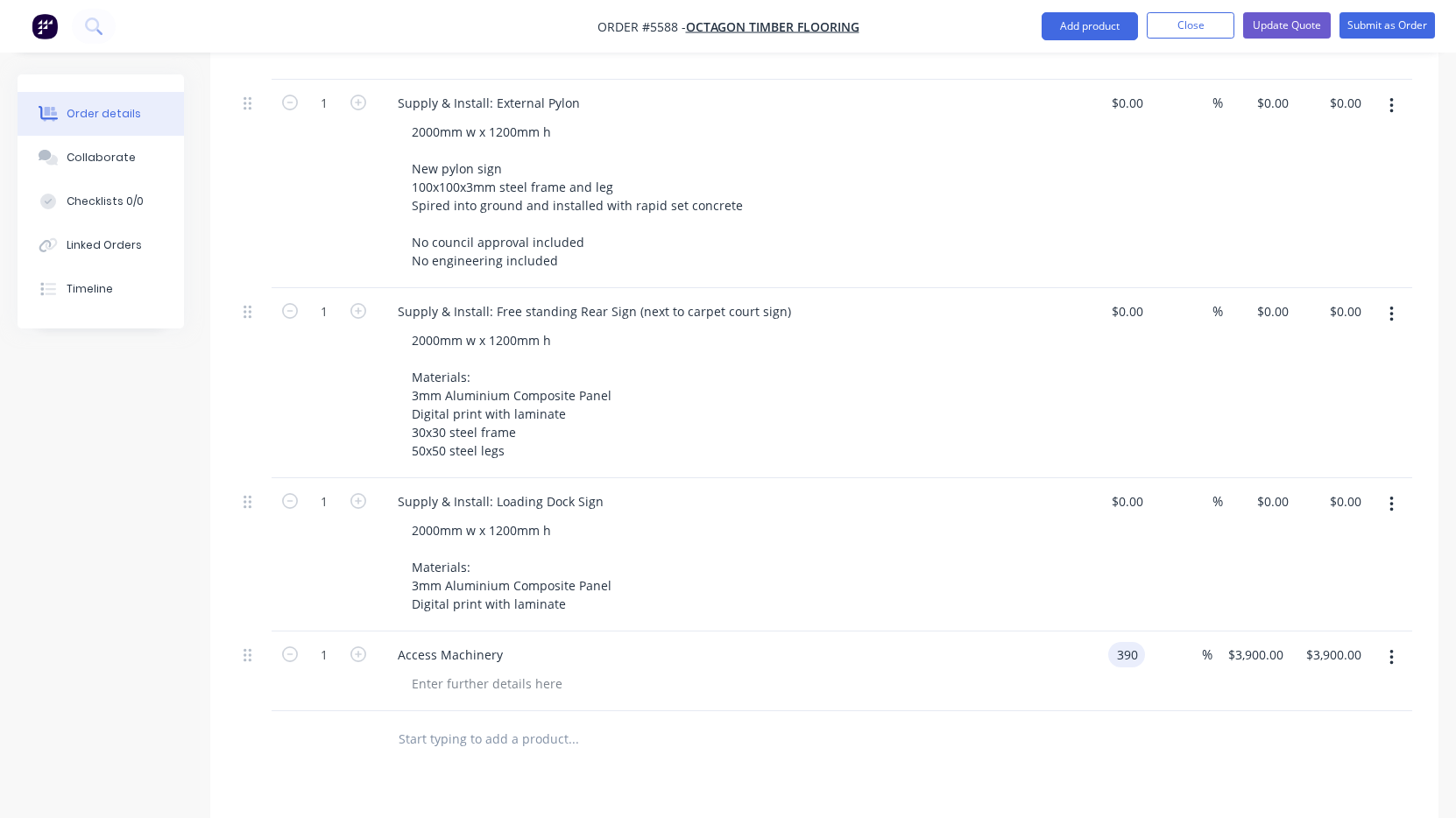
type input "$390.00"
click at [1074, 718] on div at bounding box center [824, 739] width 1175 height 57
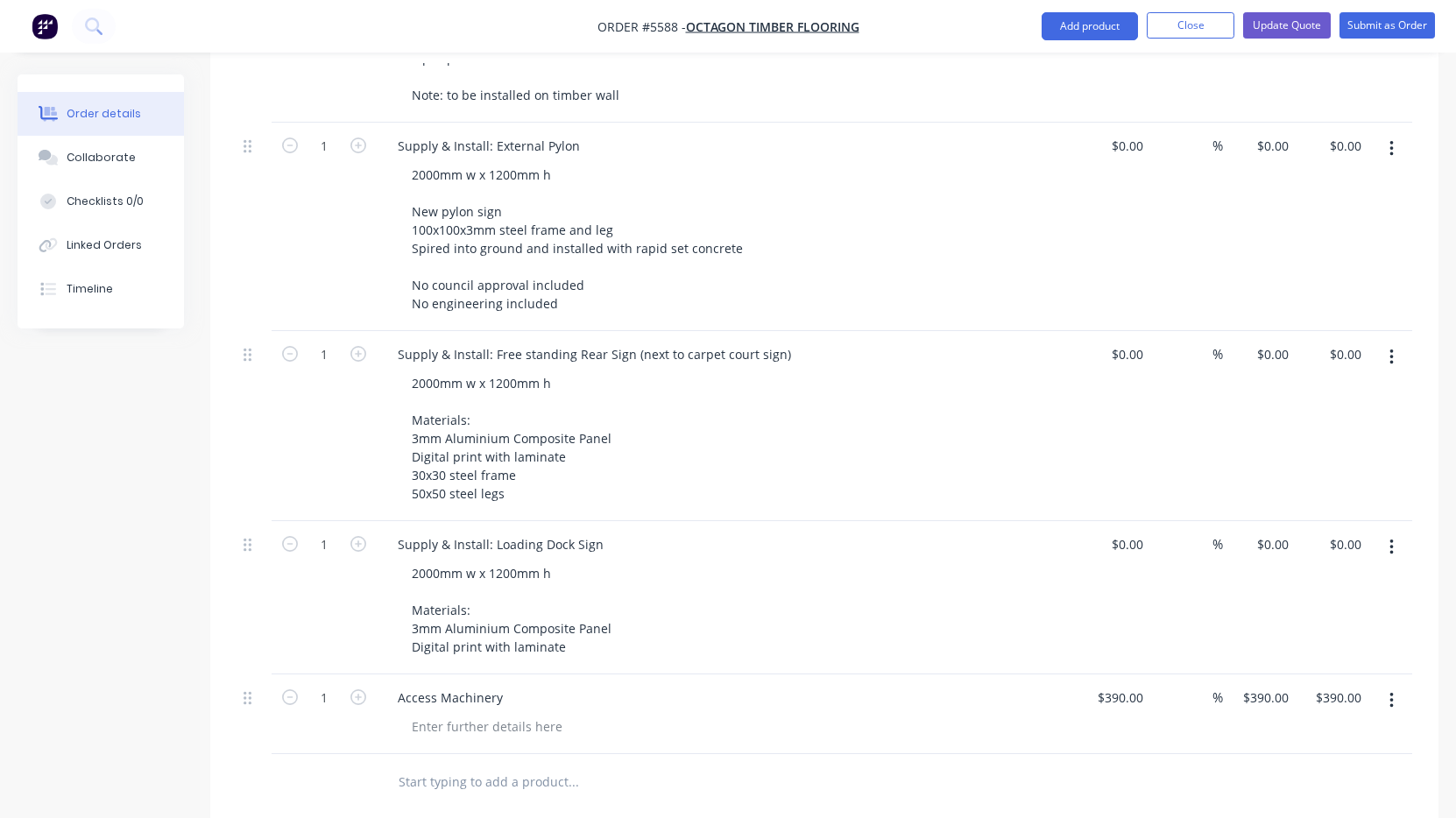
scroll to position [838, 0]
click at [1124, 534] on div "0 0" at bounding box center [1137, 546] width 27 height 26
type input "$500.00"
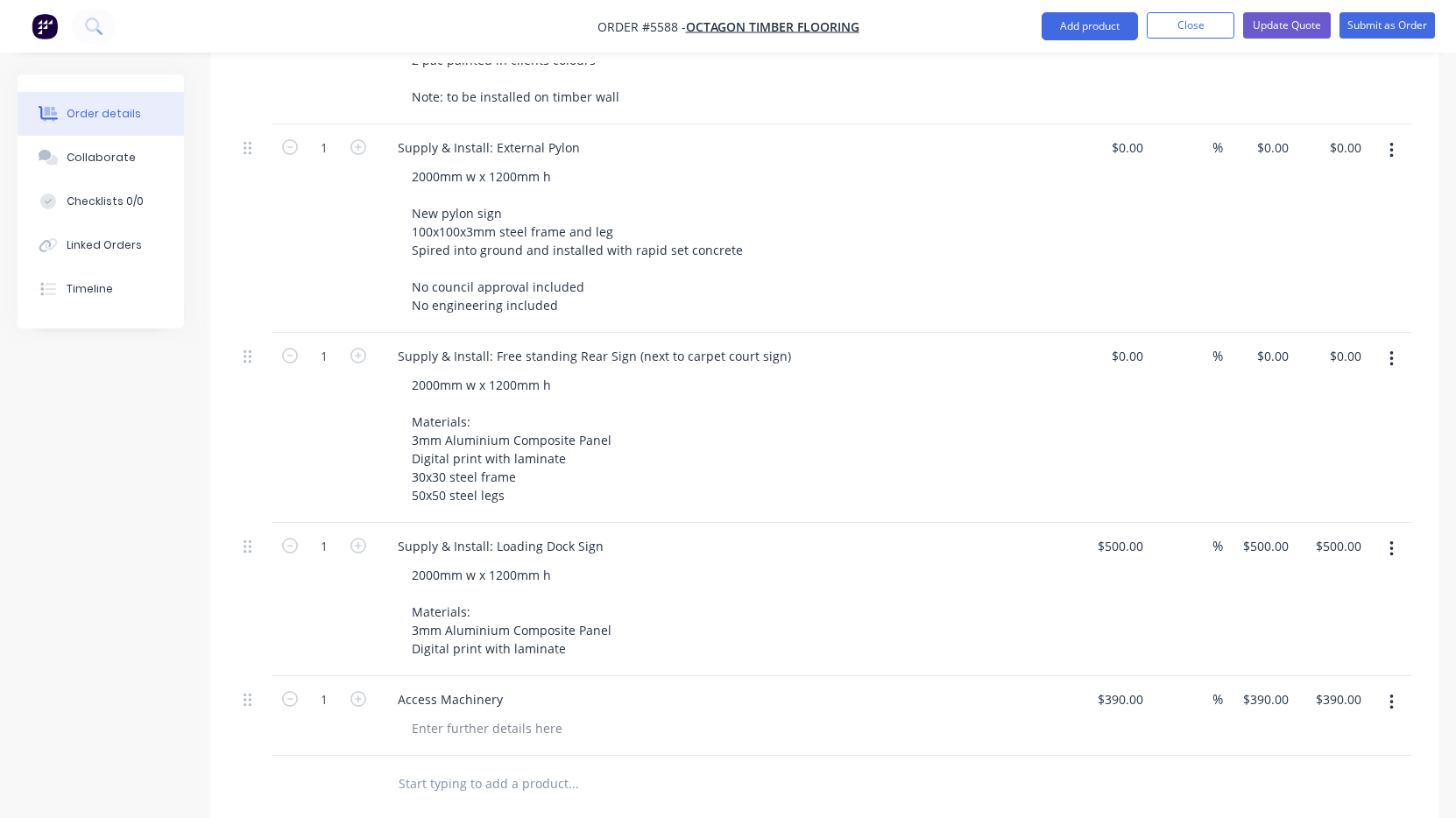
click at [1069, 562] on div "2000mm w x 1200mm h Materials: 3mm Aluminium Composite Panel Digital print with…" at bounding box center [734, 611] width 673 height 99
click at [1119, 686] on div "390 390" at bounding box center [1131, 699] width 37 height 26
type input "$400.00"
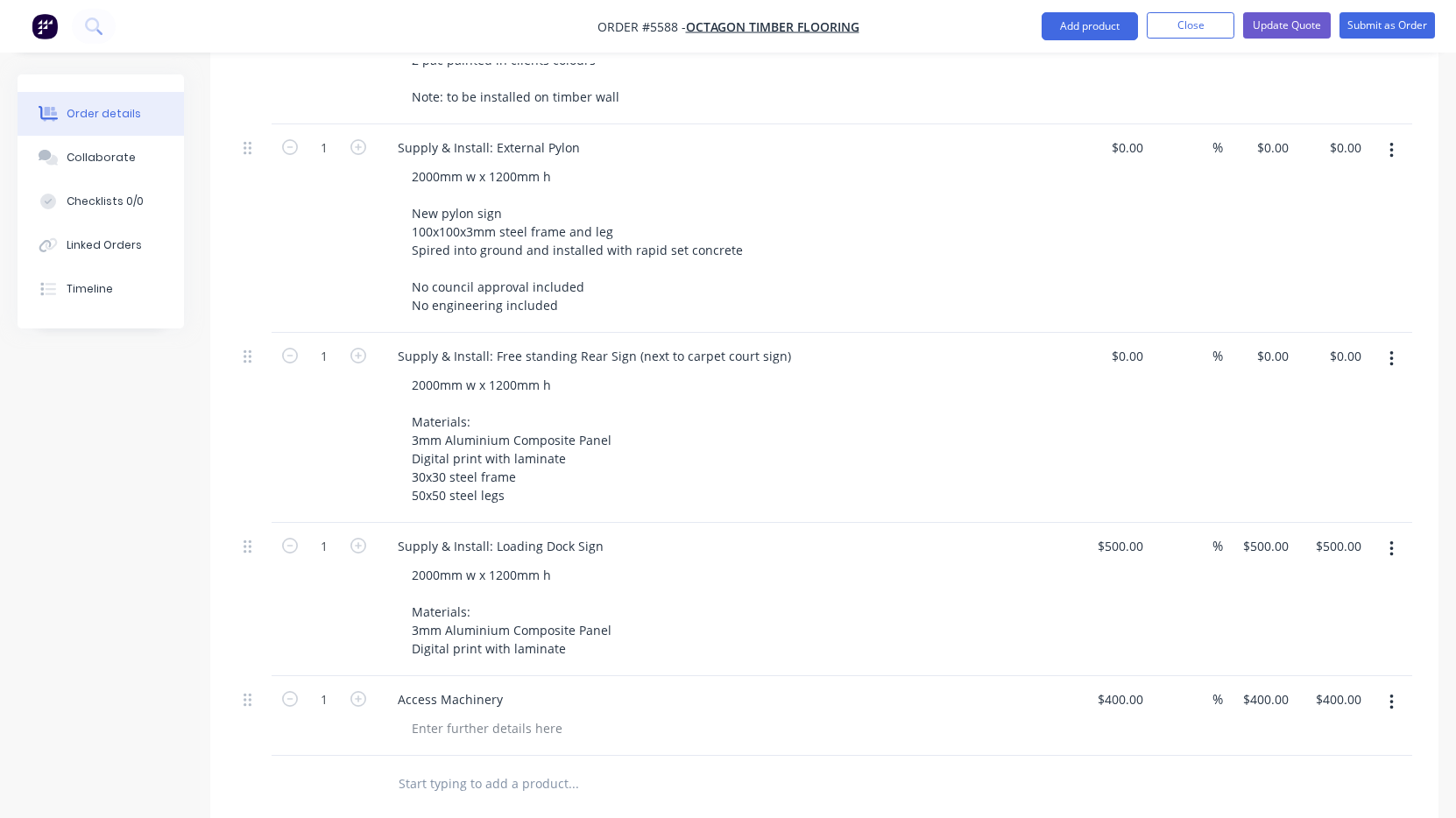
click at [1020, 600] on div "2000mm w x 1200mm h Materials: 3mm Aluminium Composite Panel Digital print with…" at bounding box center [734, 611] width 673 height 99
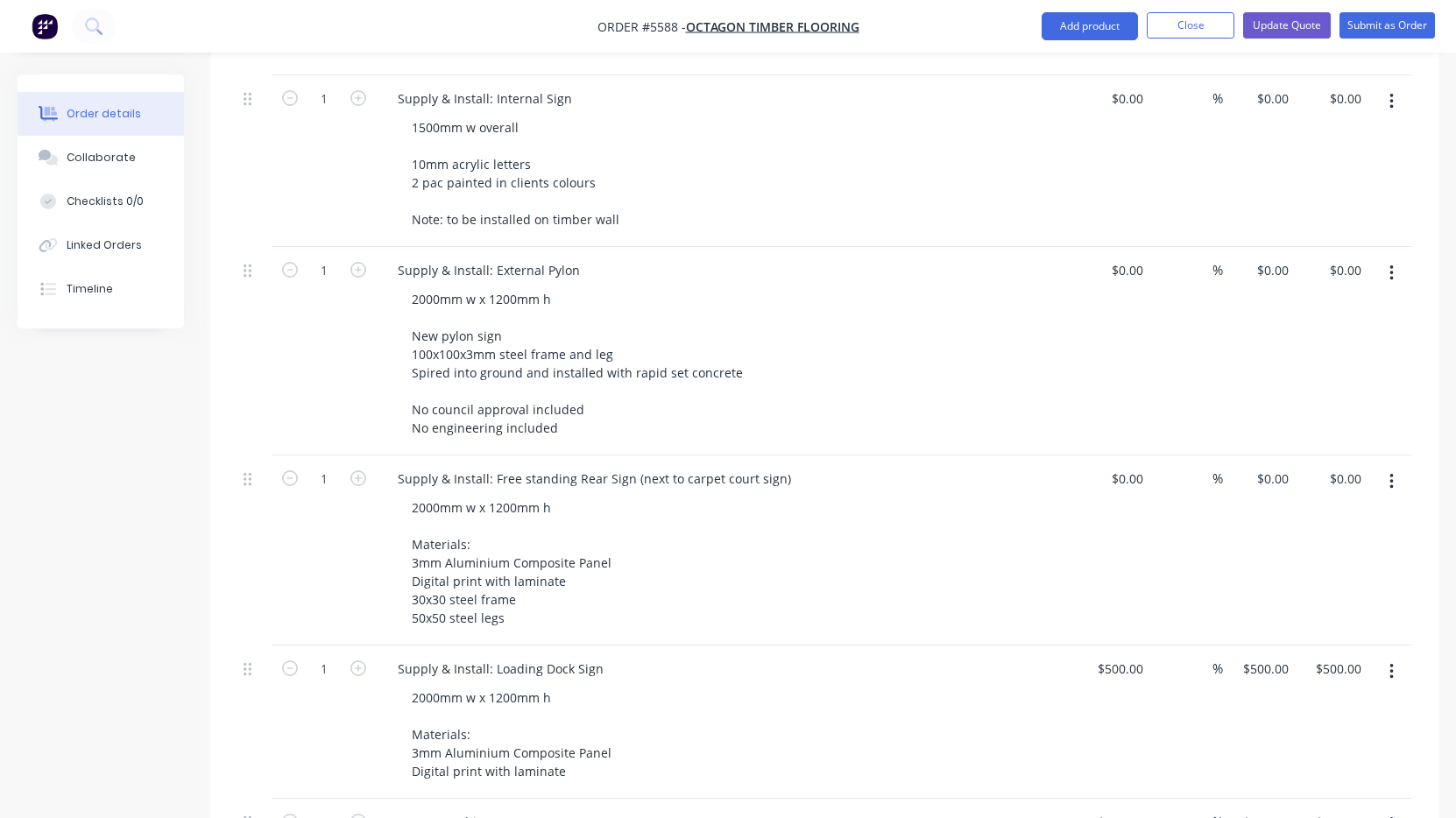
scroll to position [714, 0]
click at [1131, 467] on input "0" at bounding box center [1130, 480] width 41 height 26
type input "$1,500.00"
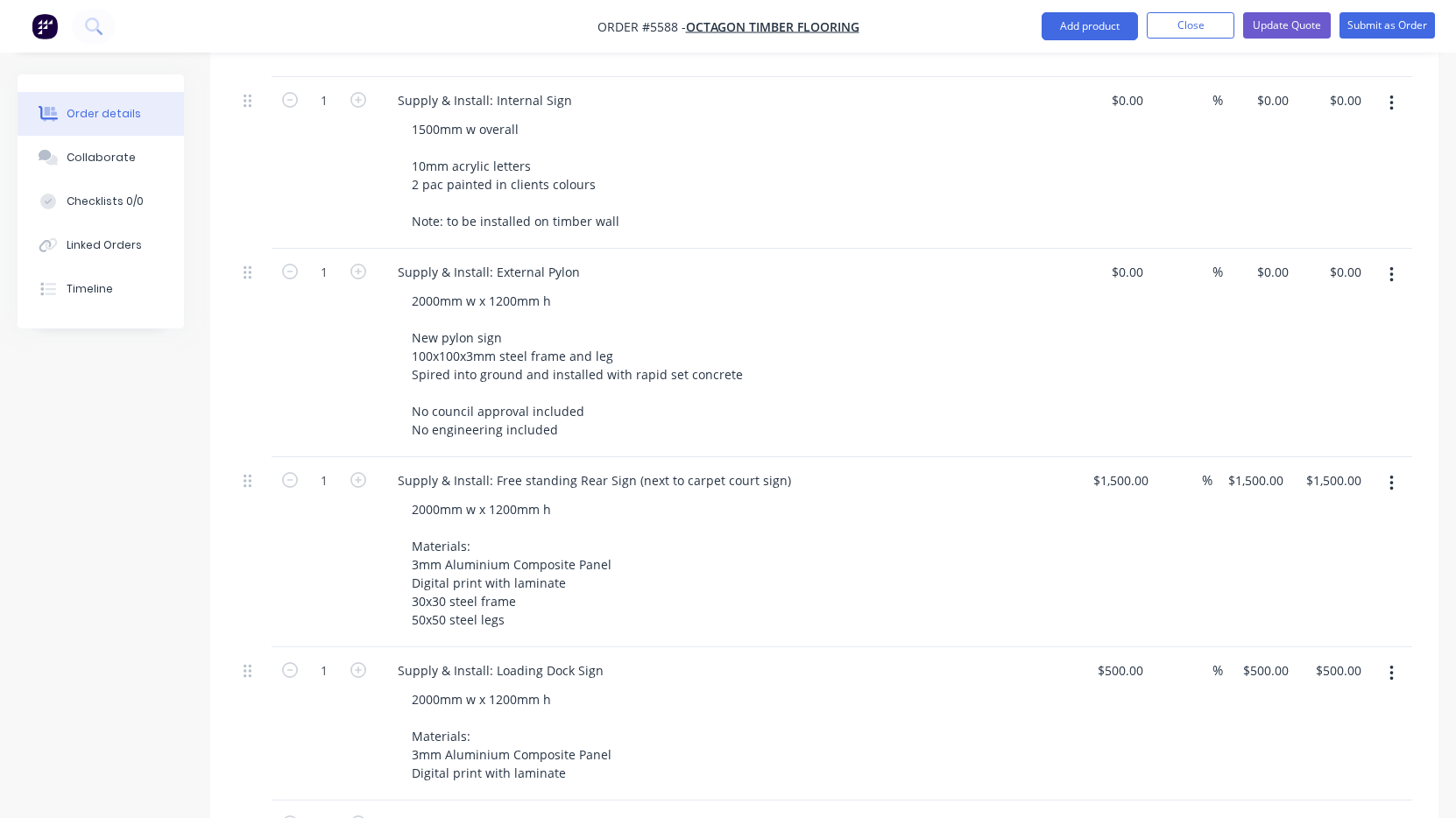
click at [1069, 466] on div "Supply & Install: Free standing Rear Sign (next to carpet court sign) 2000mm w …" at bounding box center [726, 552] width 701 height 191
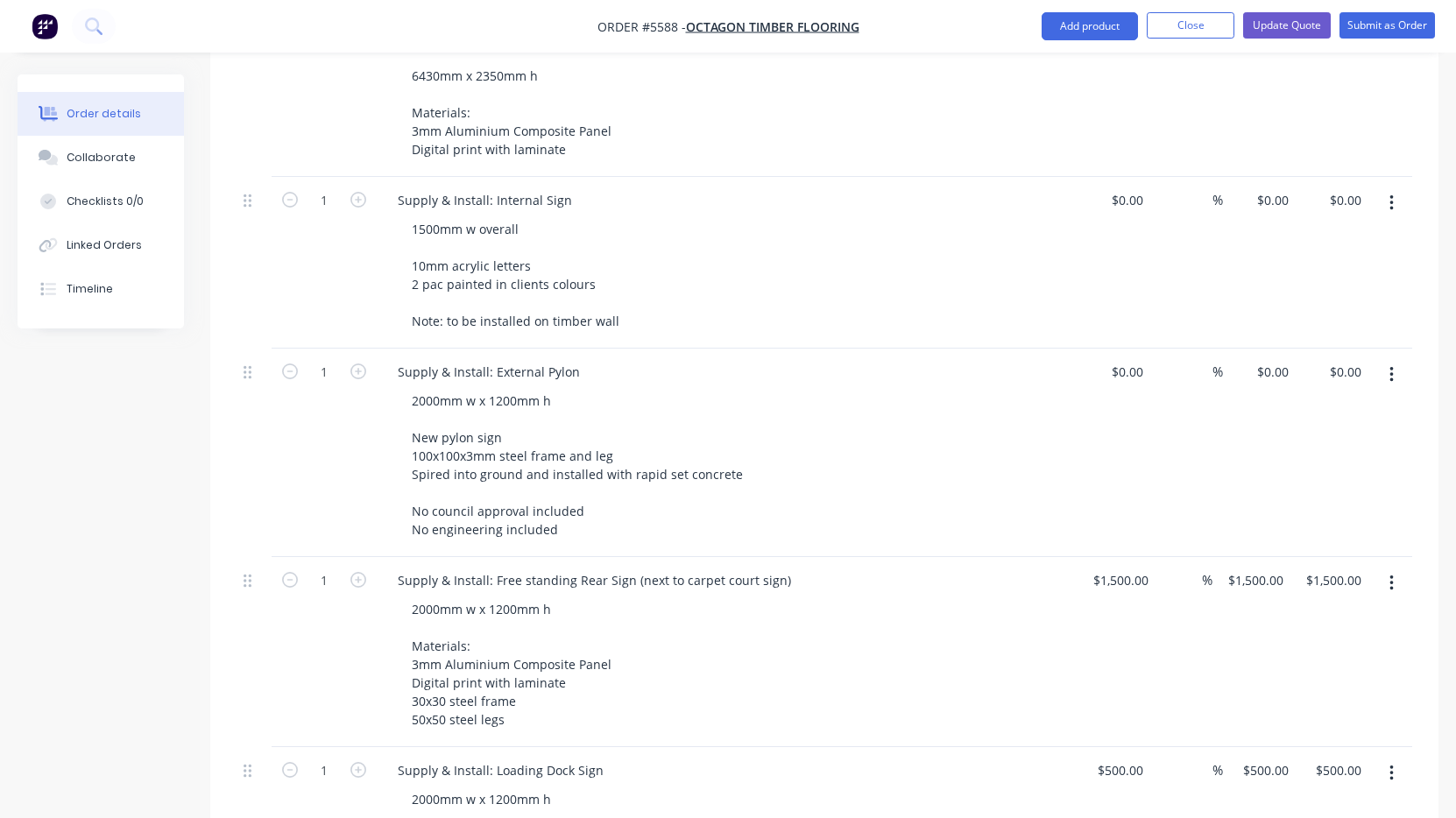
scroll to position [612, 0]
click at [1114, 759] on div "500 500" at bounding box center [1131, 772] width 37 height 26
type input "$600.00"
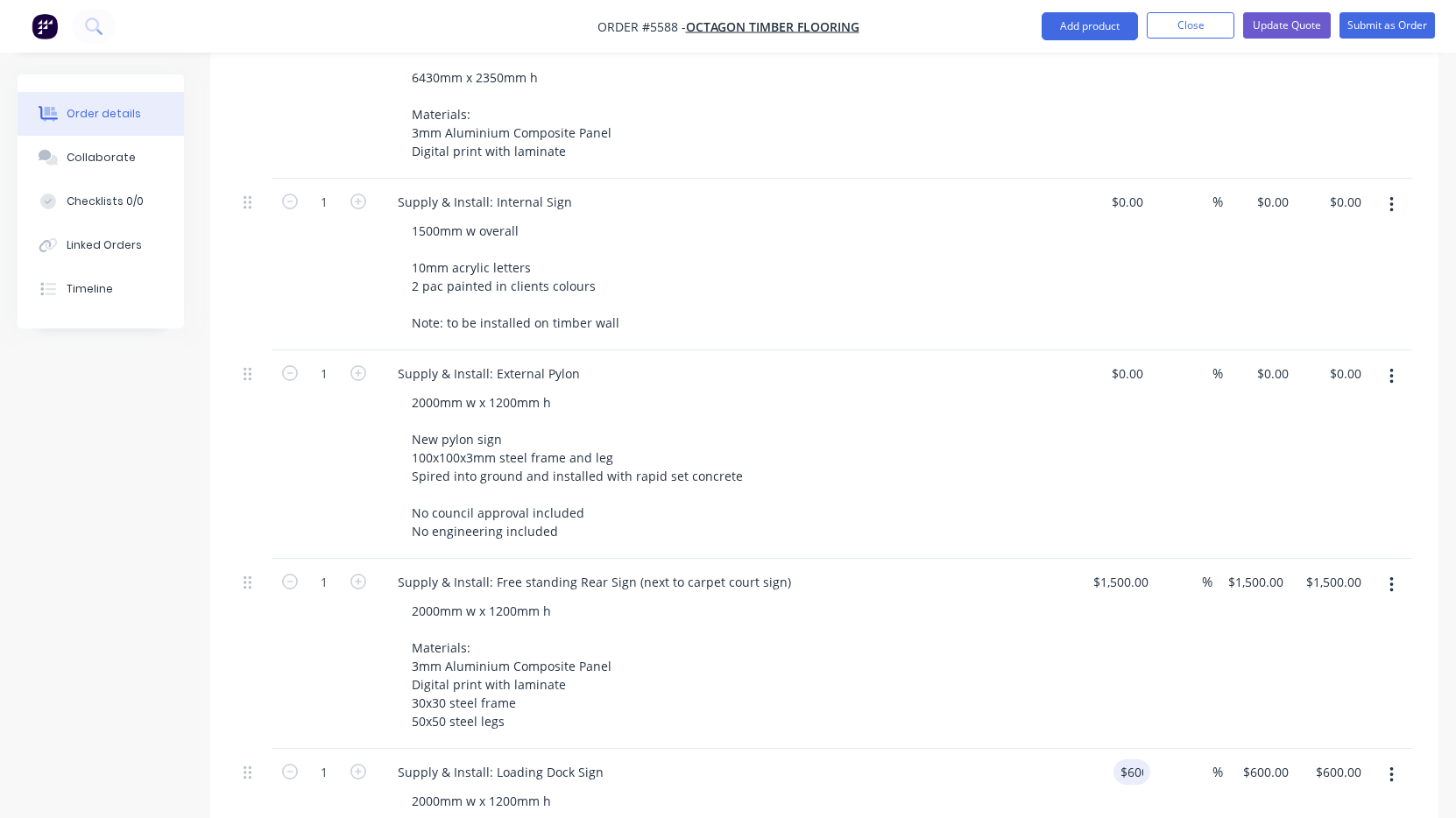
click at [954, 653] on div "2000mm w x 1200mm h Materials: 3mm Aluminium Composite Panel Digital print with…" at bounding box center [734, 665] width 673 height 136
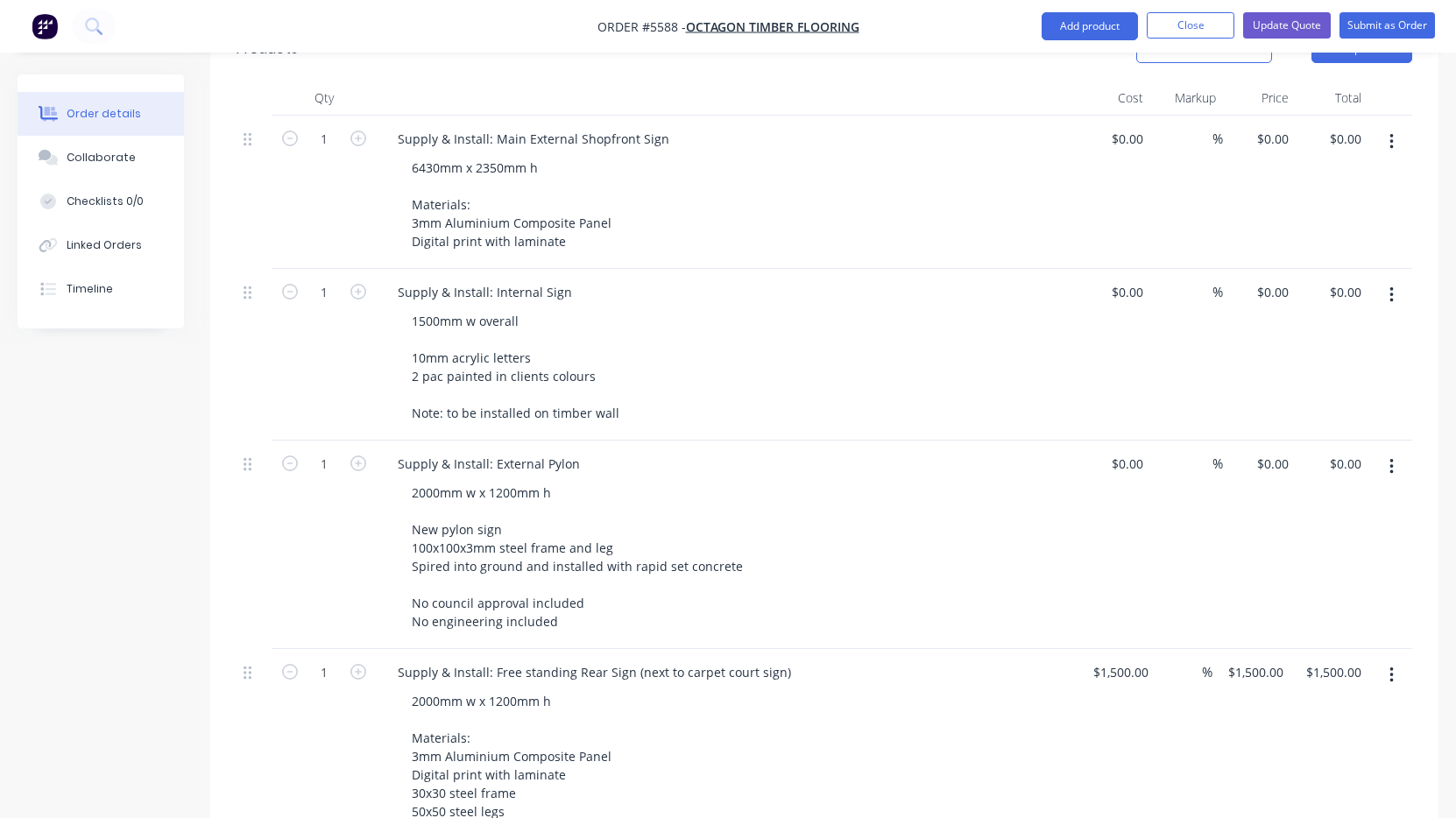
scroll to position [522, 0]
click at [1121, 441] on div "0 $0.00" at bounding box center [1113, 545] width 73 height 209
type input "$5,200.00"
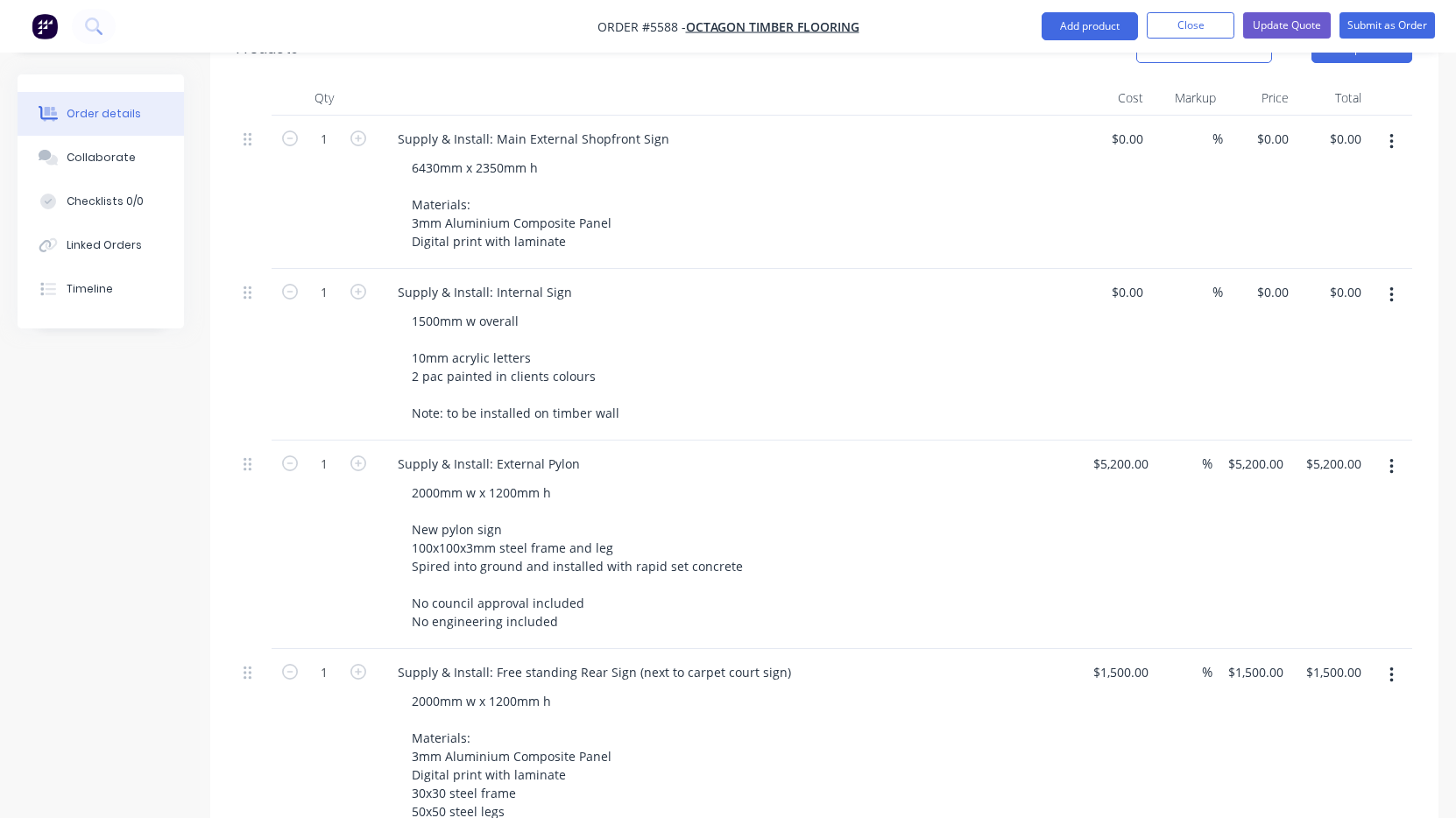
click at [1031, 507] on div "2000mm w x 1200mm h New pylon sign 100x100x3mm steel frame and leg Spired into …" at bounding box center [734, 556] width 673 height 155
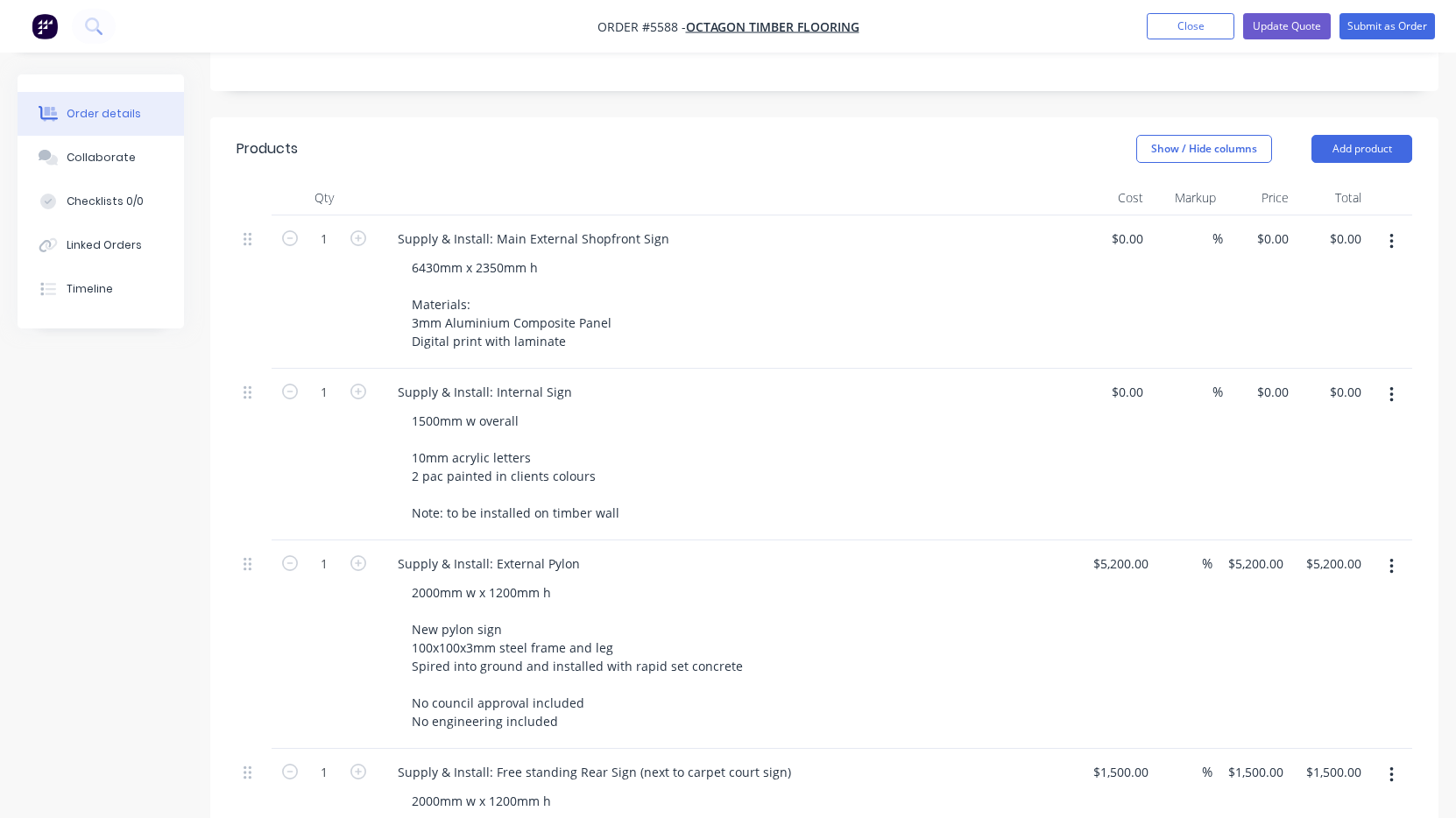
scroll to position [421, 0]
click at [1128, 381] on div "0 $0.00" at bounding box center [1126, 393] width 47 height 26
type input "$750.00"
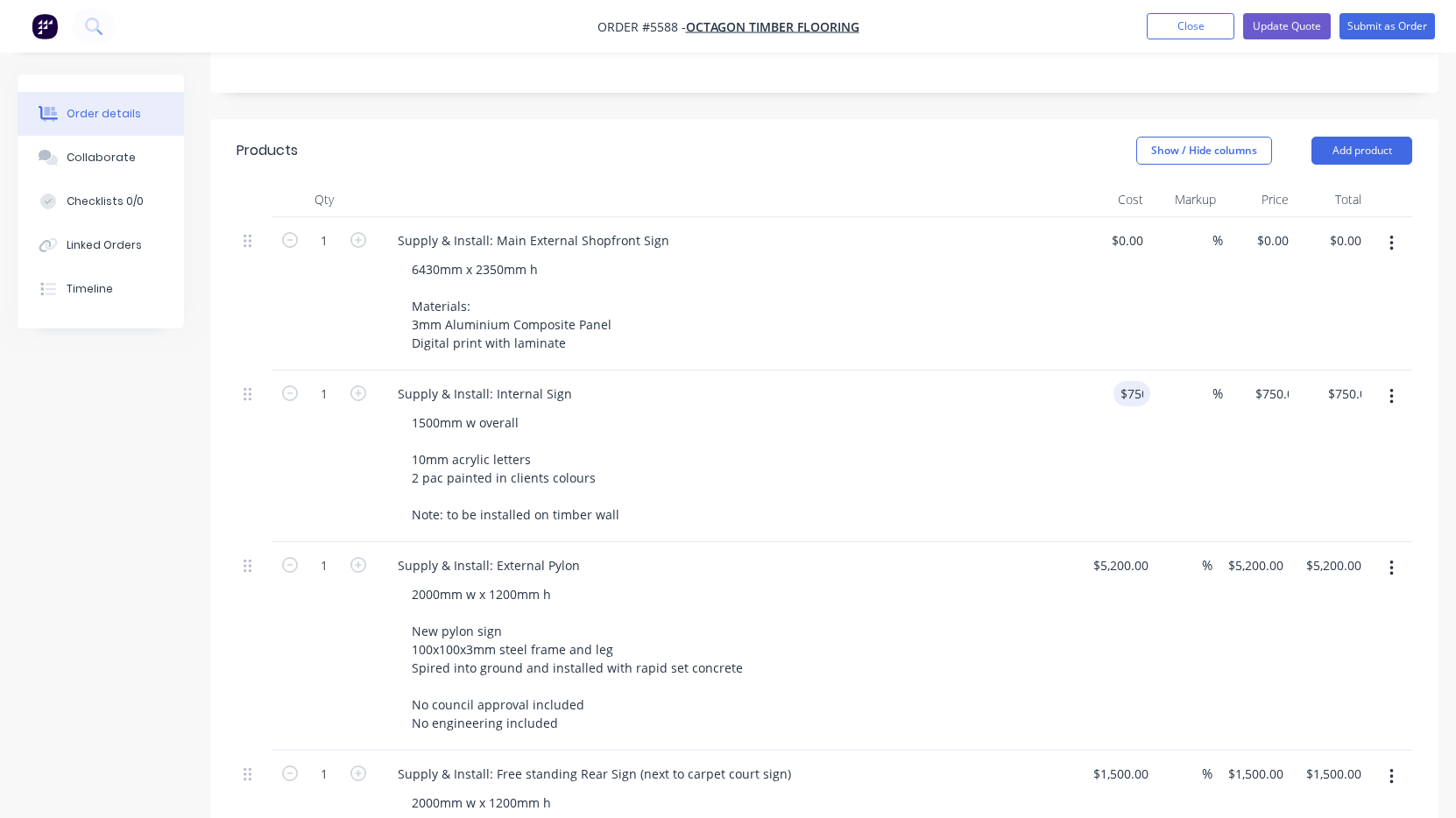
click at [1055, 409] on div "1500mm w overall 10mm acrylic letters 2 pac painted in clients colours Note: to…" at bounding box center [734, 468] width 673 height 118
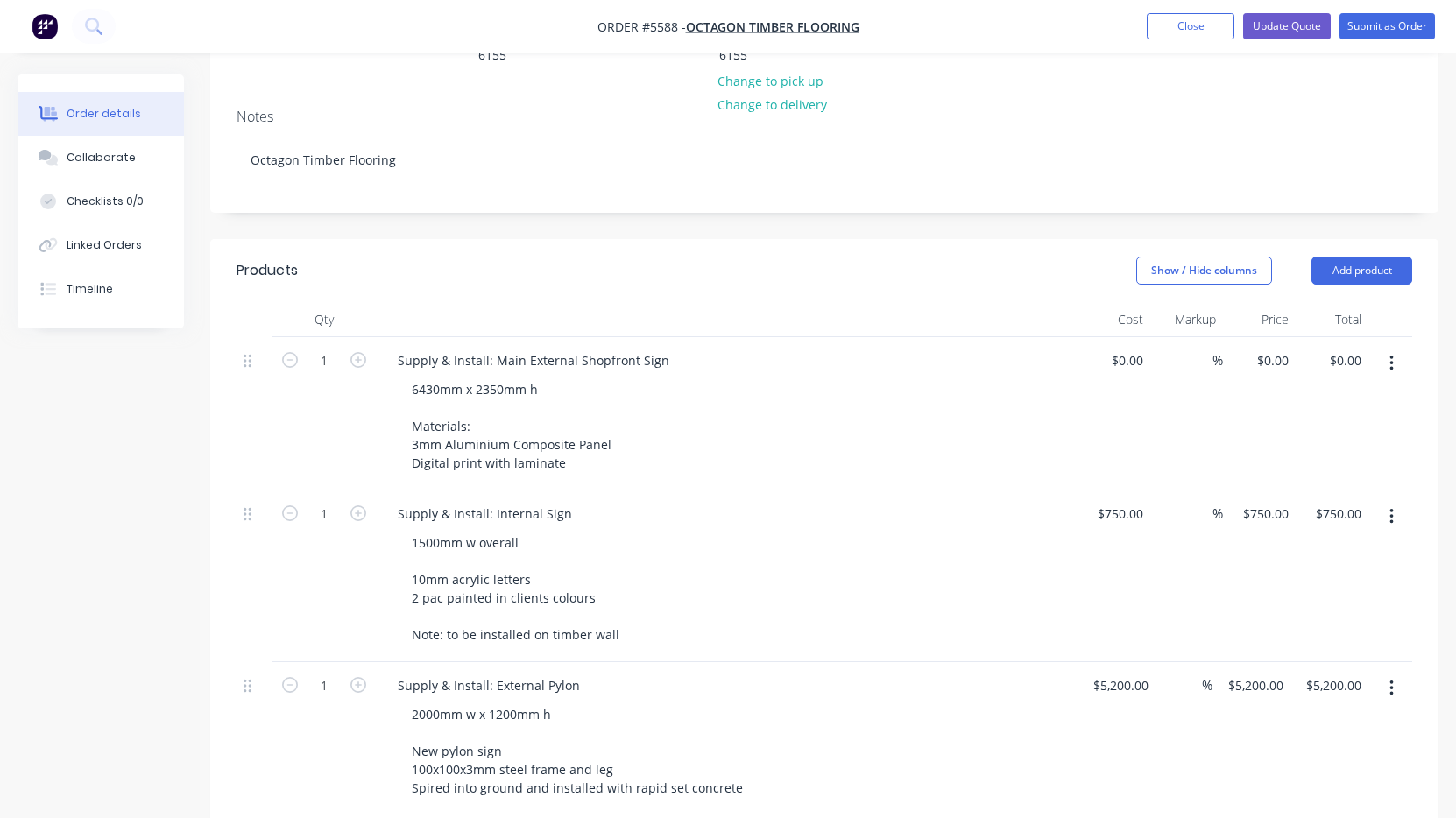
scroll to position [299, 0]
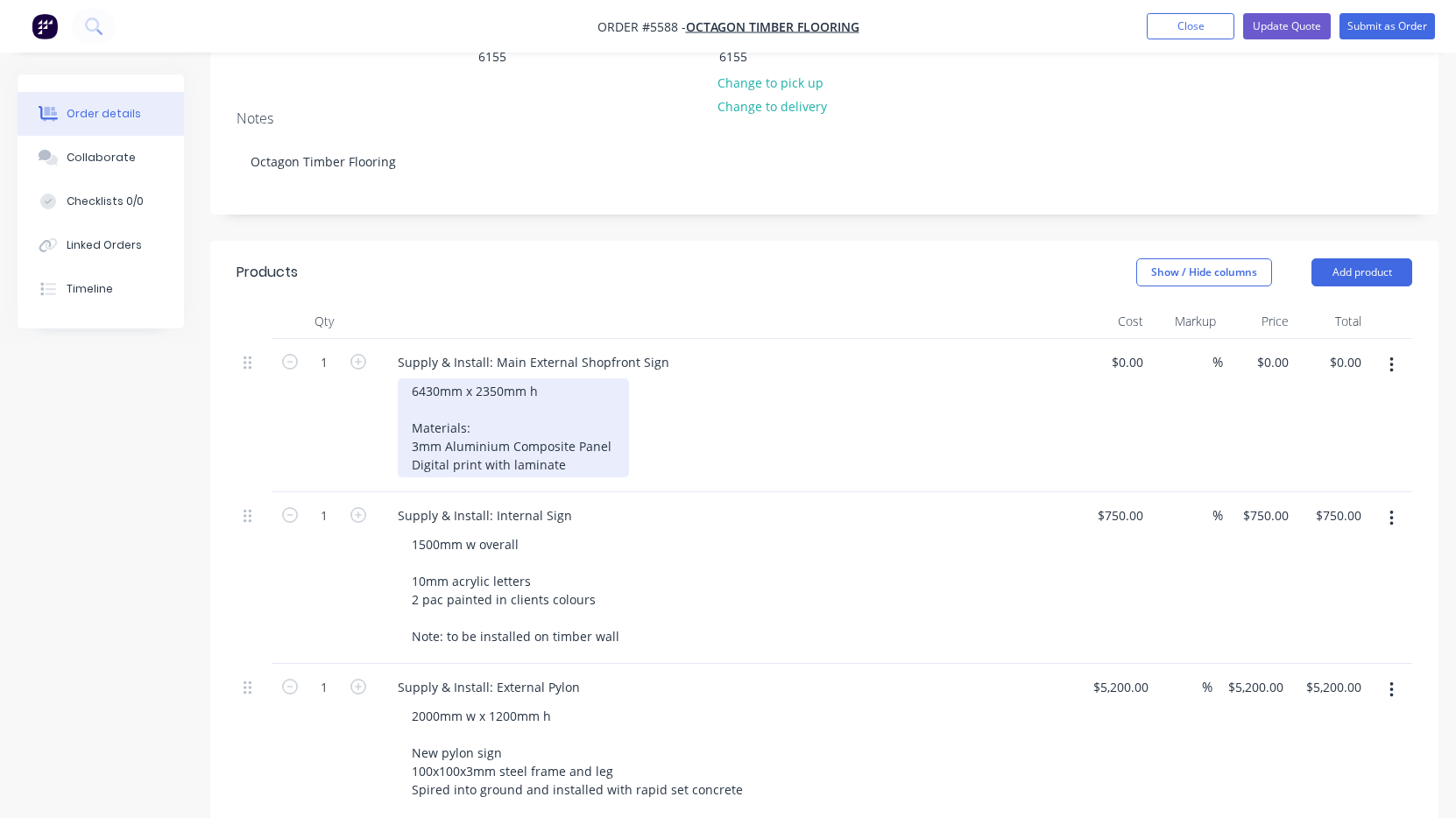
click at [571, 417] on div "6430mm x 2350mm h Materials: 3mm Aluminium Composite Panel Digital print with l…" at bounding box center [513, 427] width 231 height 99
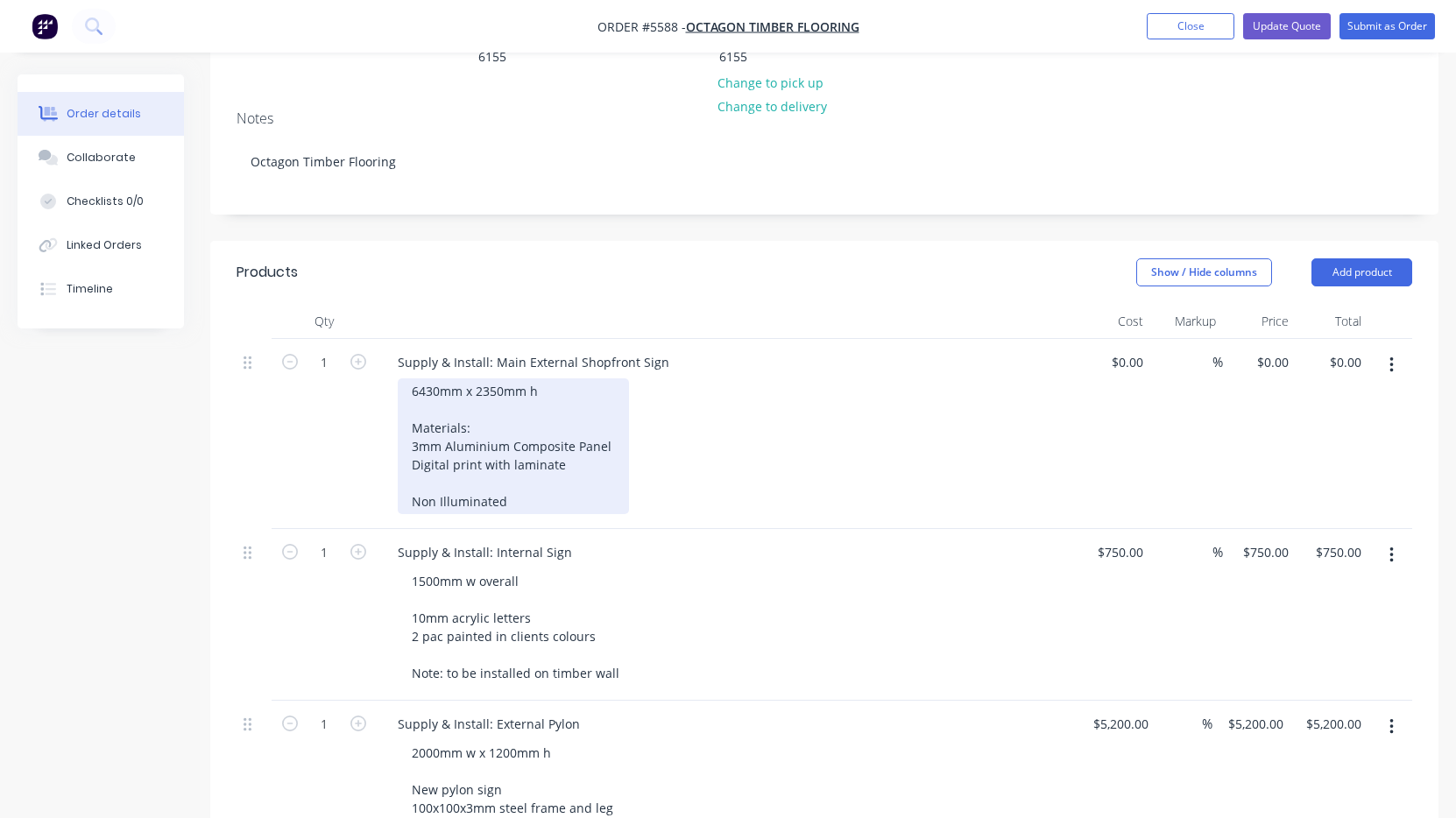
click at [560, 438] on div "6430mm x 2350mm h Materials: 3mm Aluminium Composite Panel Digital print with l…" at bounding box center [513, 445] width 231 height 136
drag, startPoint x: 531, startPoint y: 449, endPoint x: 351, endPoint y: 449, distance: 180.0
click at [351, 449] on div "1 Supply & Install: Main External Shopfront Sign 6430mm x 2350mm h Materials: 3…" at bounding box center [824, 434] width 1175 height 191
copy div "Non Illuminated"
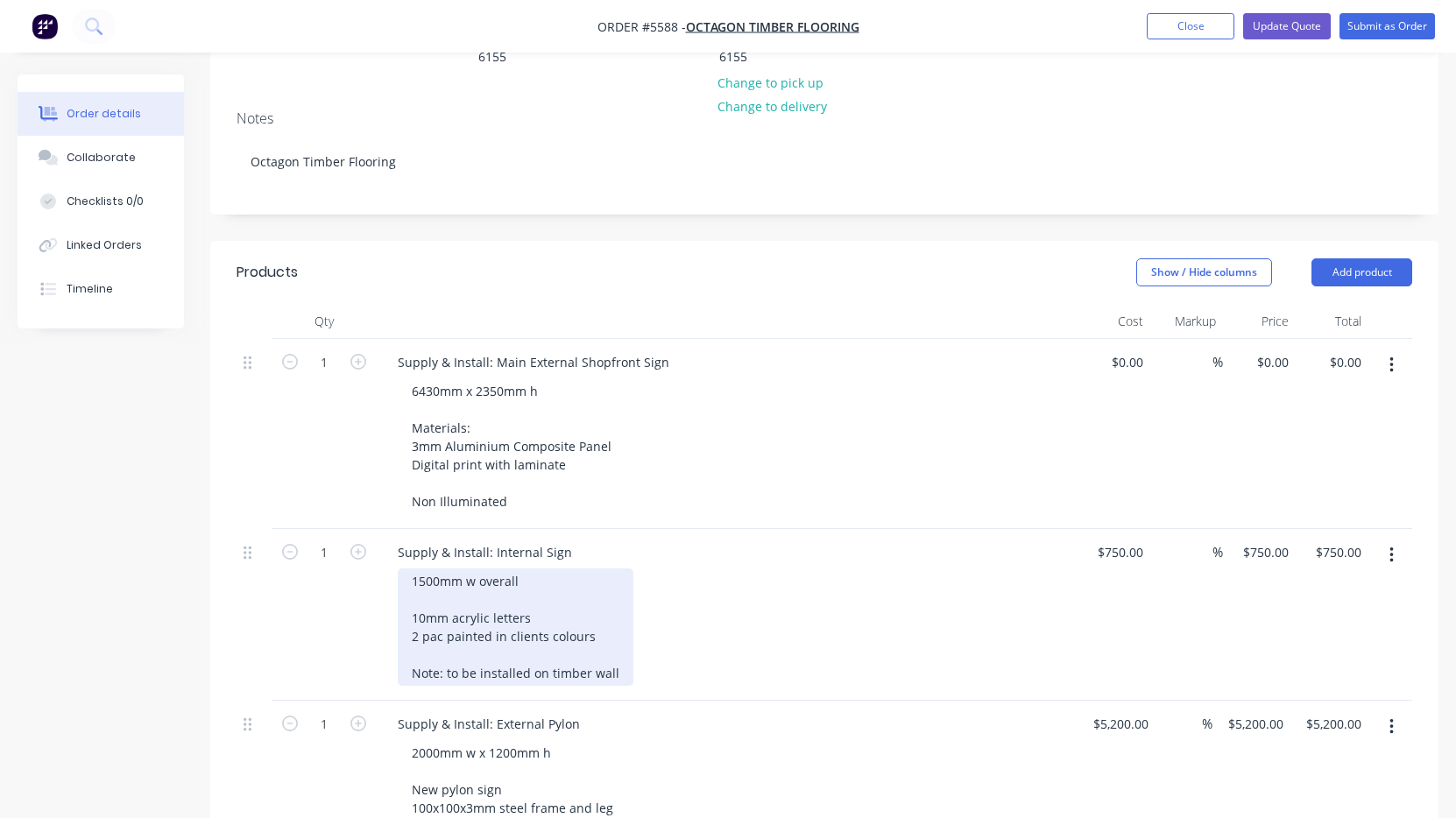
click at [620, 630] on div "1500mm w overall 10mm acrylic letters 2 pac painted in clients colours Note: to…" at bounding box center [515, 627] width 236 height 118
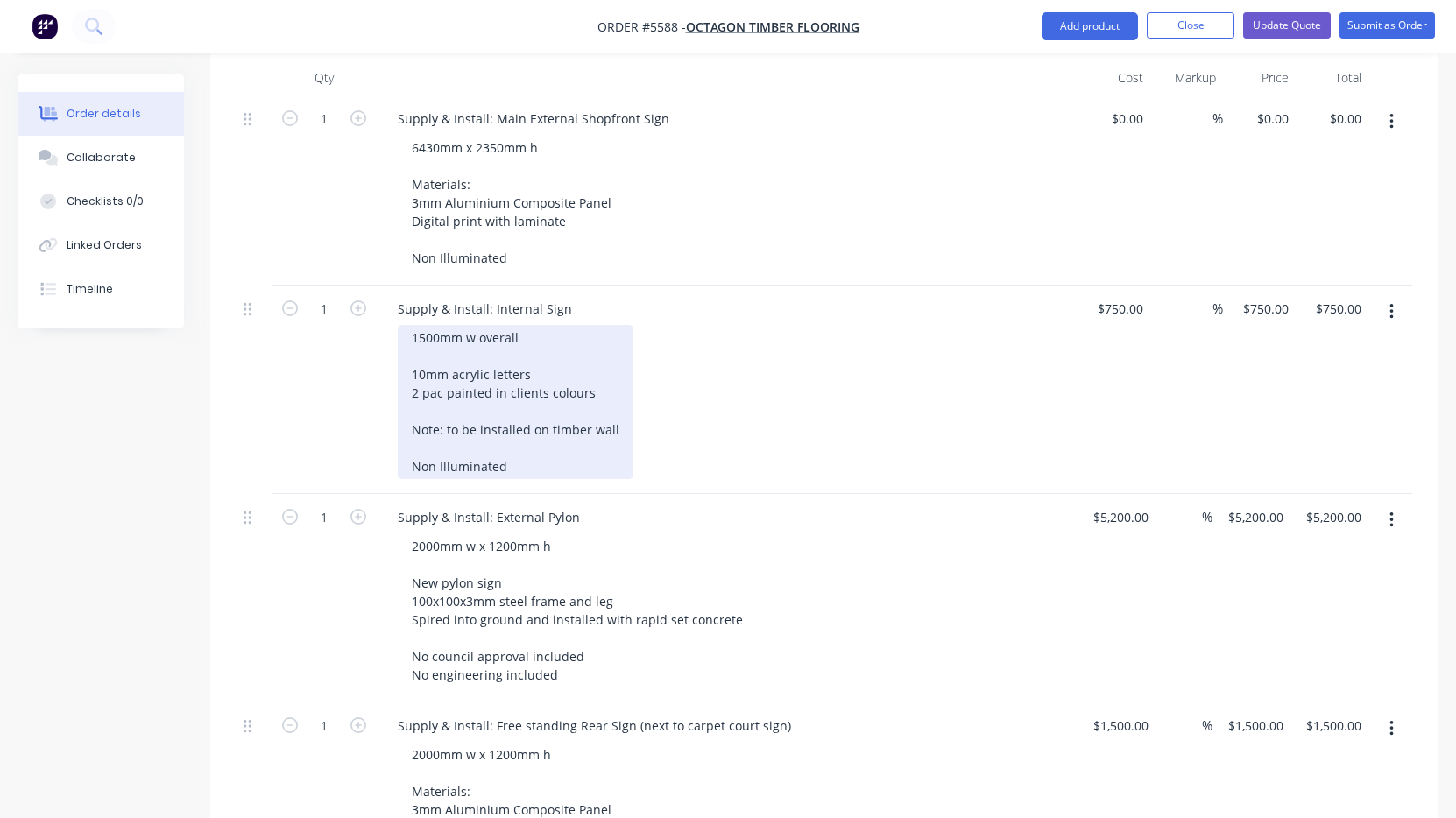
scroll to position [554, 0]
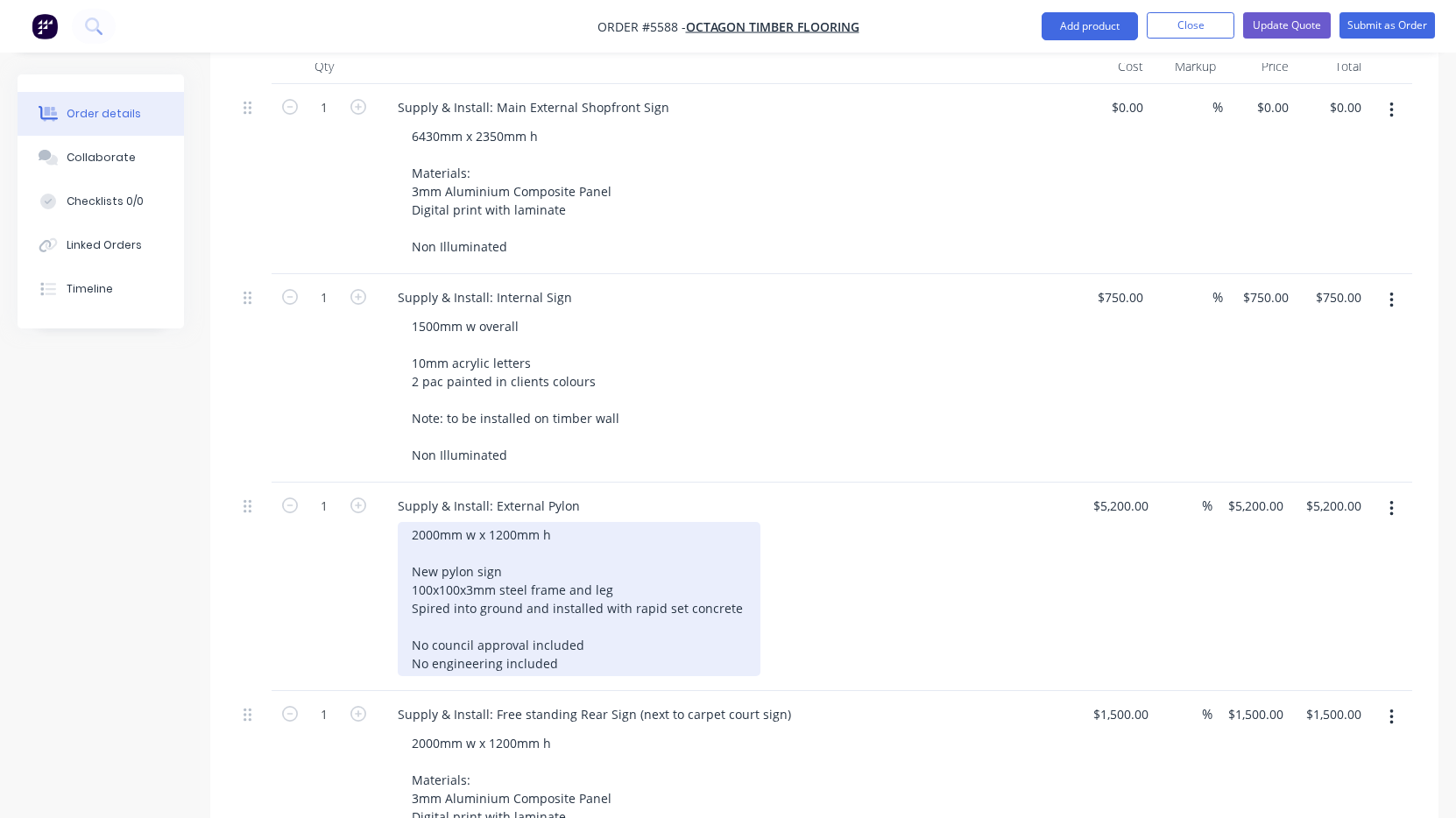
click at [561, 617] on div "2000mm w x 1200mm h New pylon sign 100x100x3mm steel frame and leg Spired into …" at bounding box center [578, 599] width 363 height 155
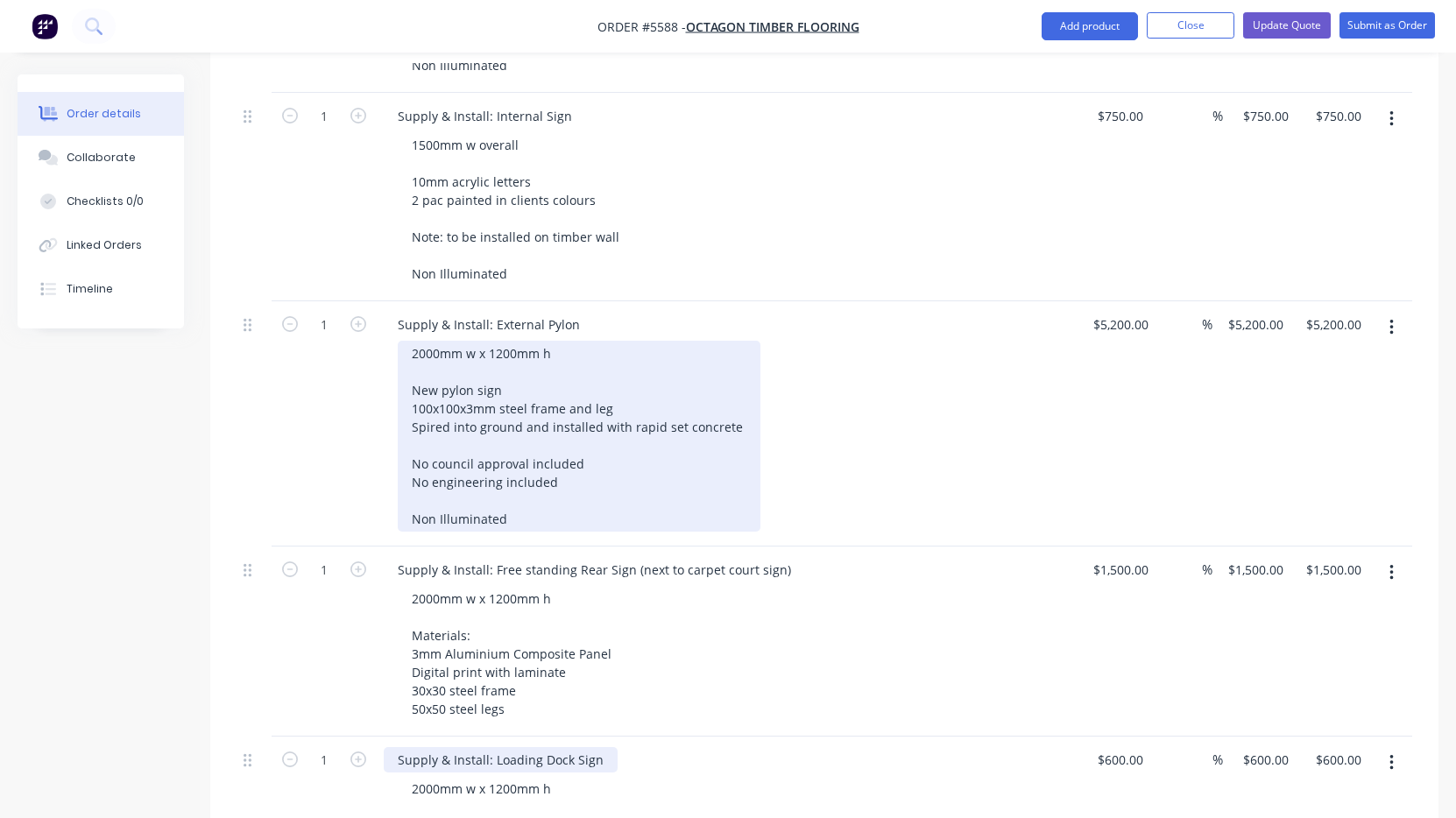
scroll to position [738, 0]
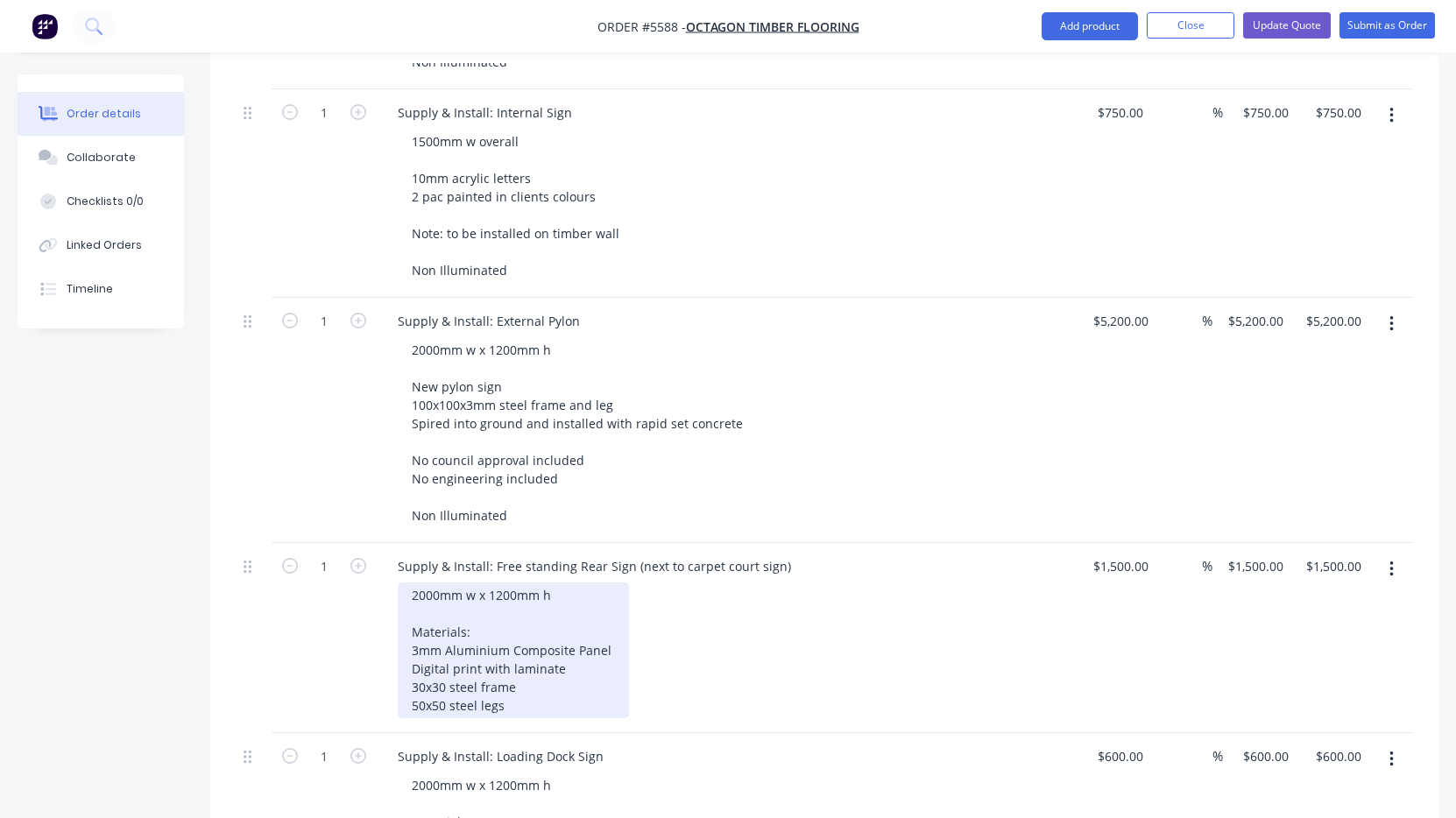
click at [511, 652] on div "2000mm w x 1200mm h Materials: 3mm Aluminium Composite Panel Digital print with…" at bounding box center [513, 649] width 231 height 136
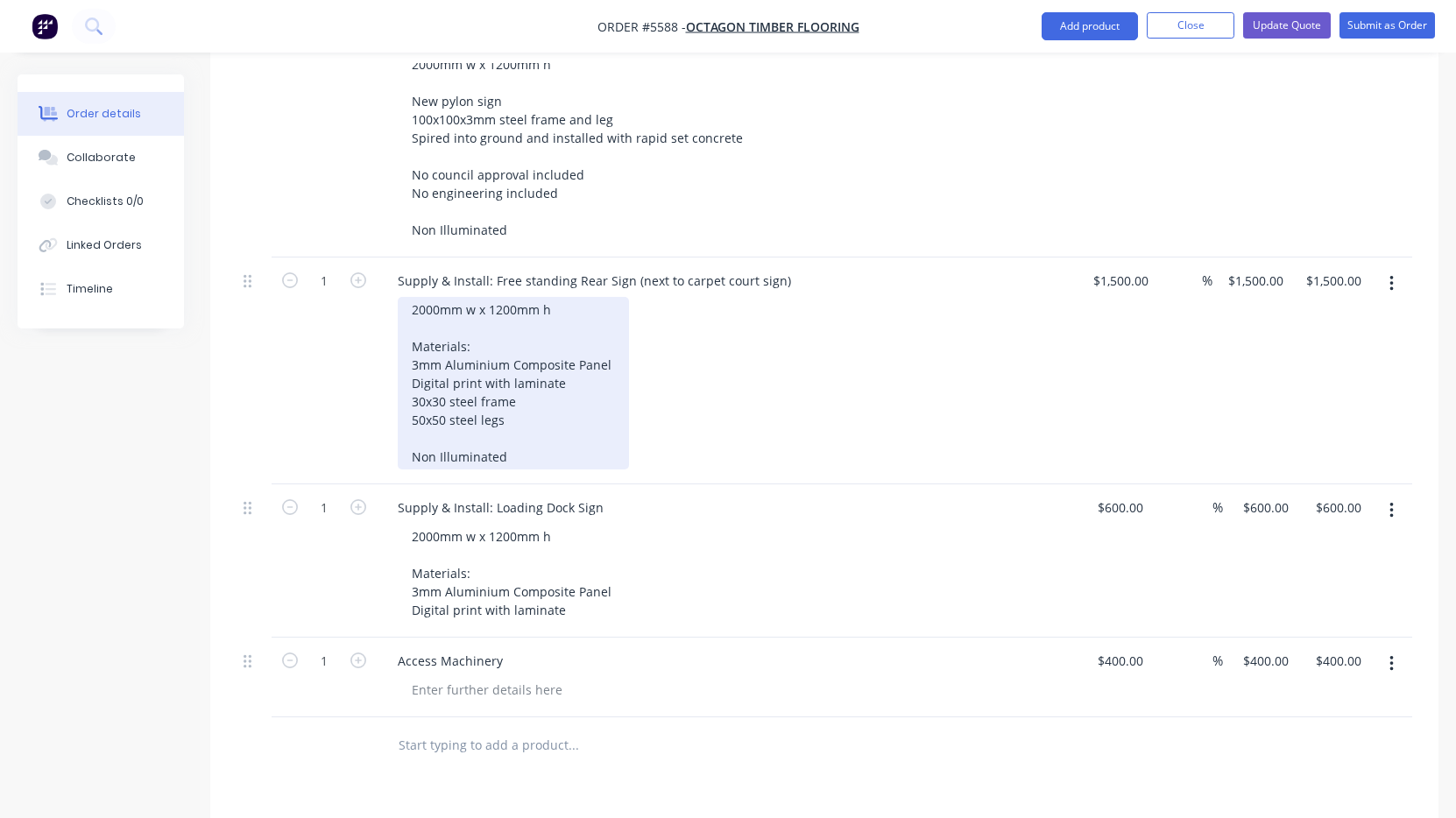
scroll to position [1025, 0]
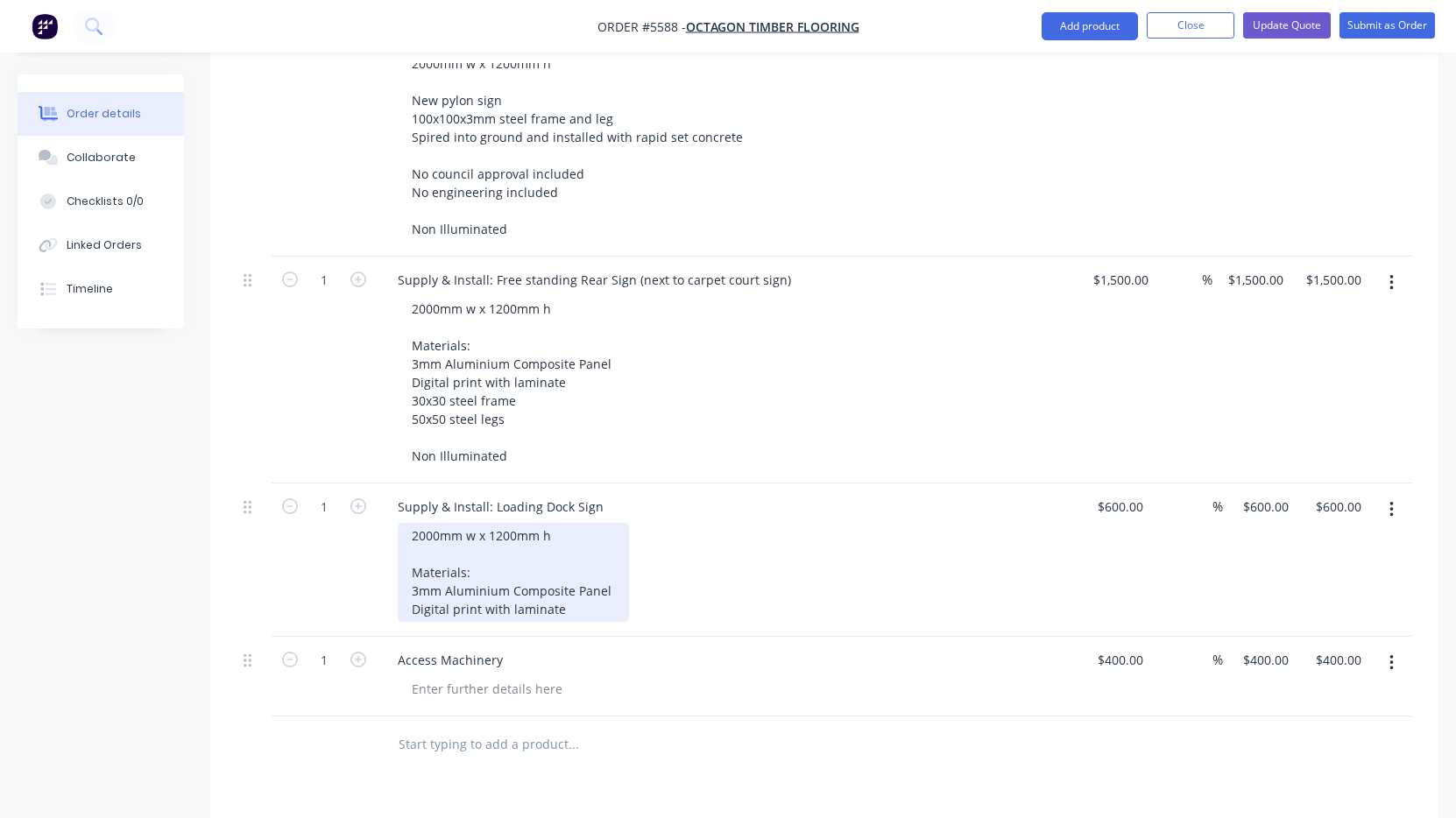
click at [573, 552] on div "2000mm w x 1200mm h Materials: 3mm Aluminium Composite Panel Digital print with…" at bounding box center [513, 573] width 231 height 99
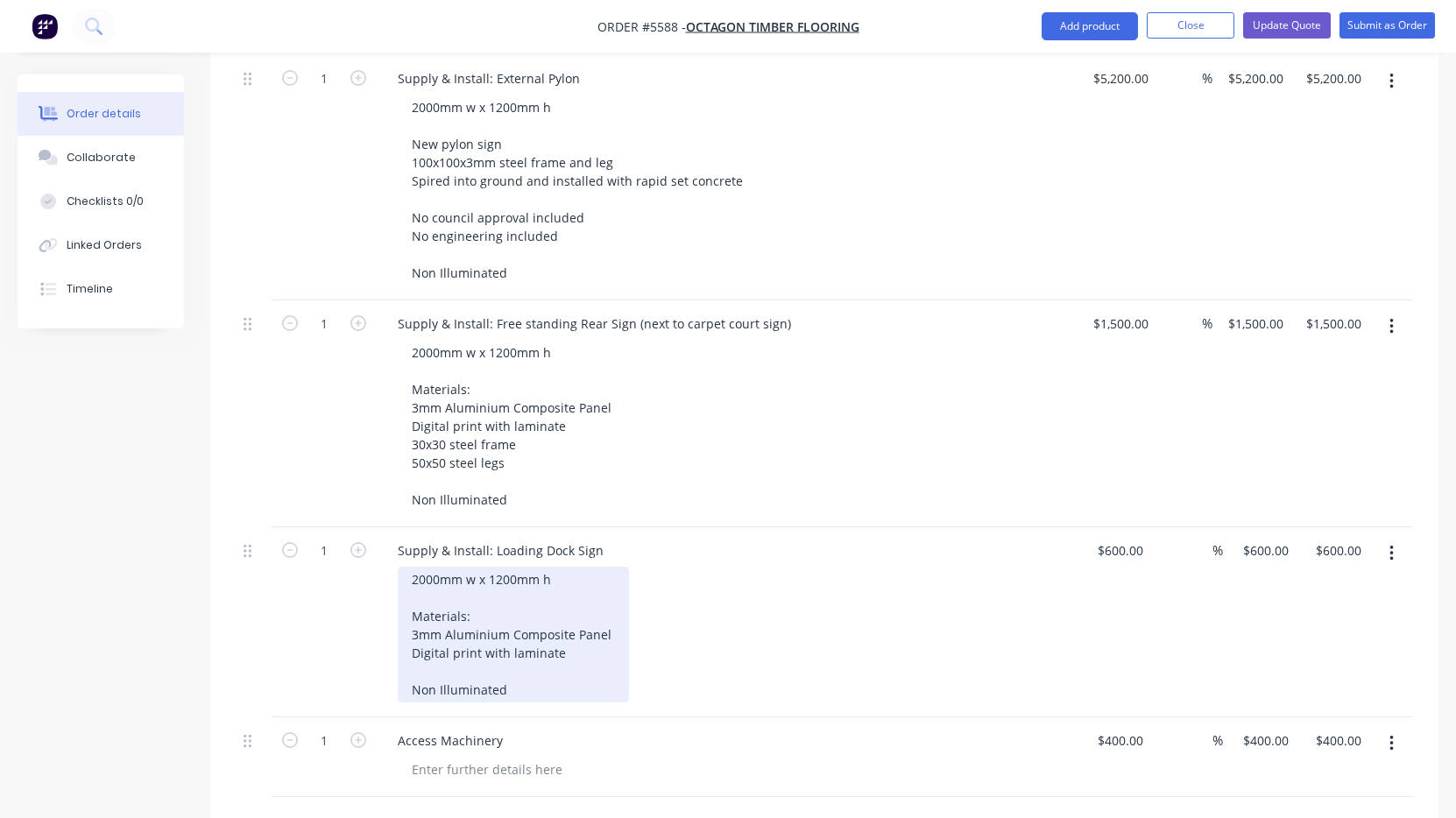
scroll to position [974, 0]
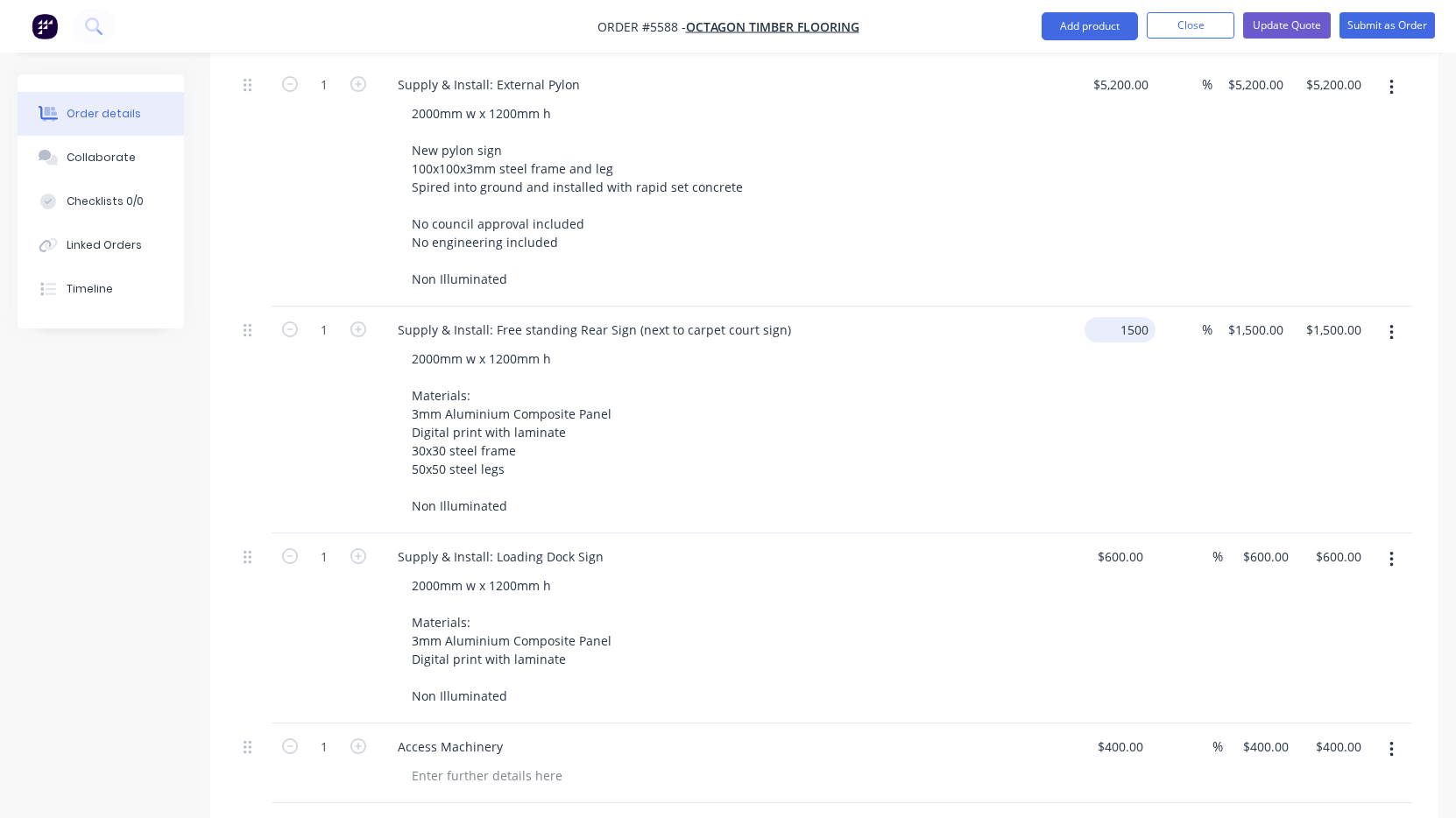
click at [1117, 317] on input "1500" at bounding box center [1122, 329] width 64 height 26
type input "$1,500.00"
click at [945, 422] on div "2000mm w x 1200mm h Materials: 3mm Aluminium Composite Panel Digital print with…" at bounding box center [734, 432] width 673 height 173
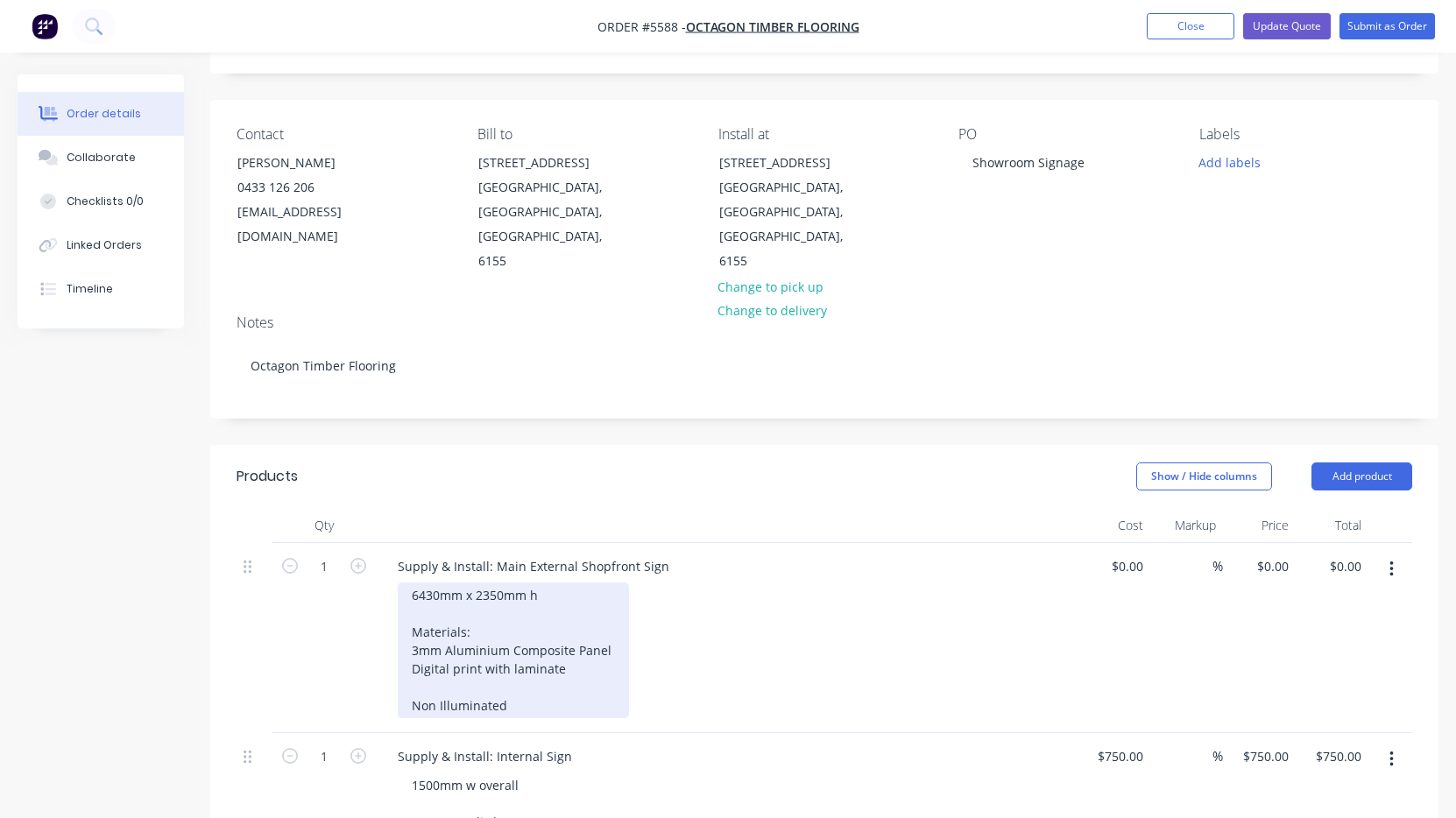
scroll to position [93, 0]
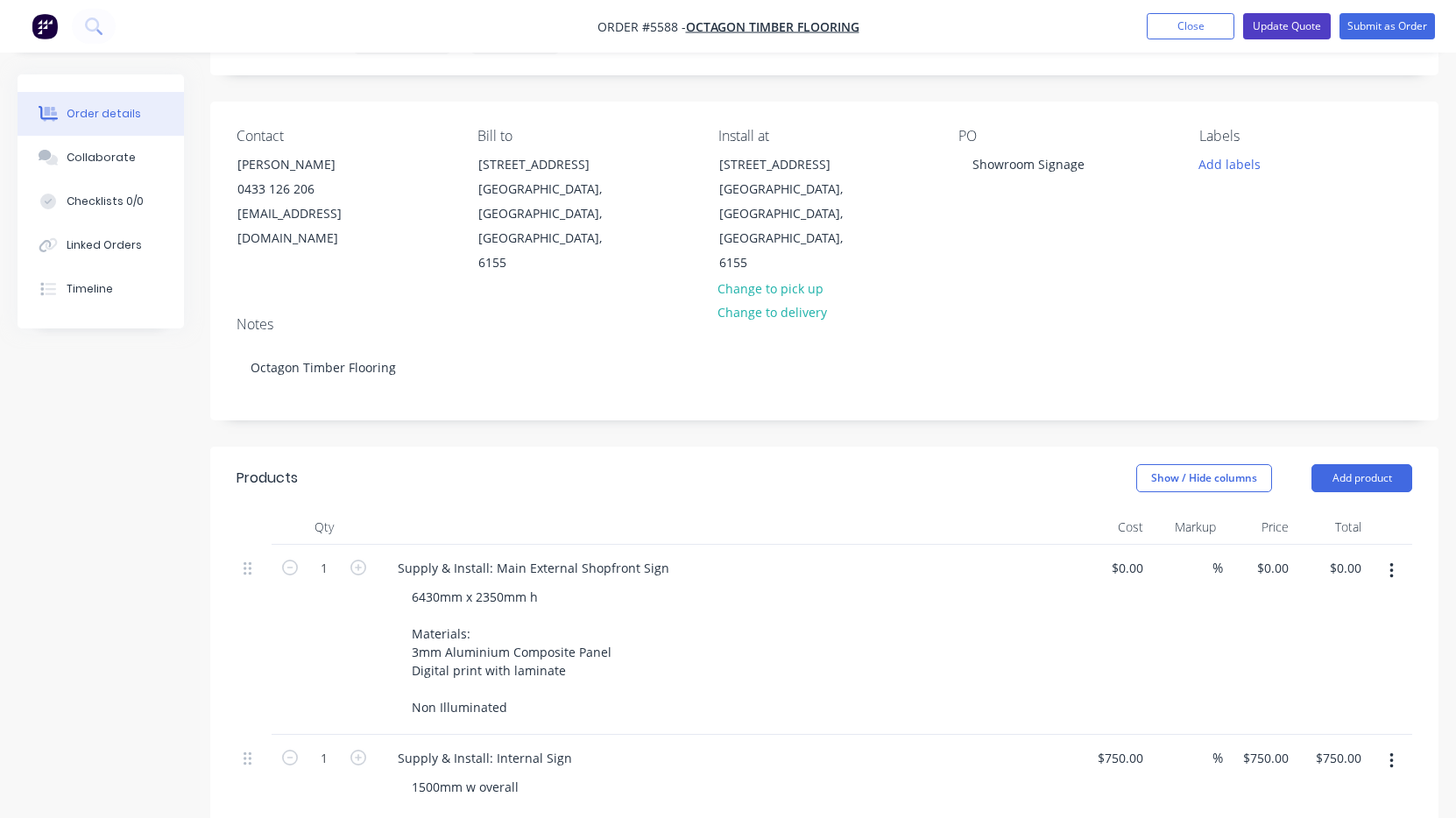
click at [1288, 30] on button "Update Quote" at bounding box center [1286, 27] width 87 height 27
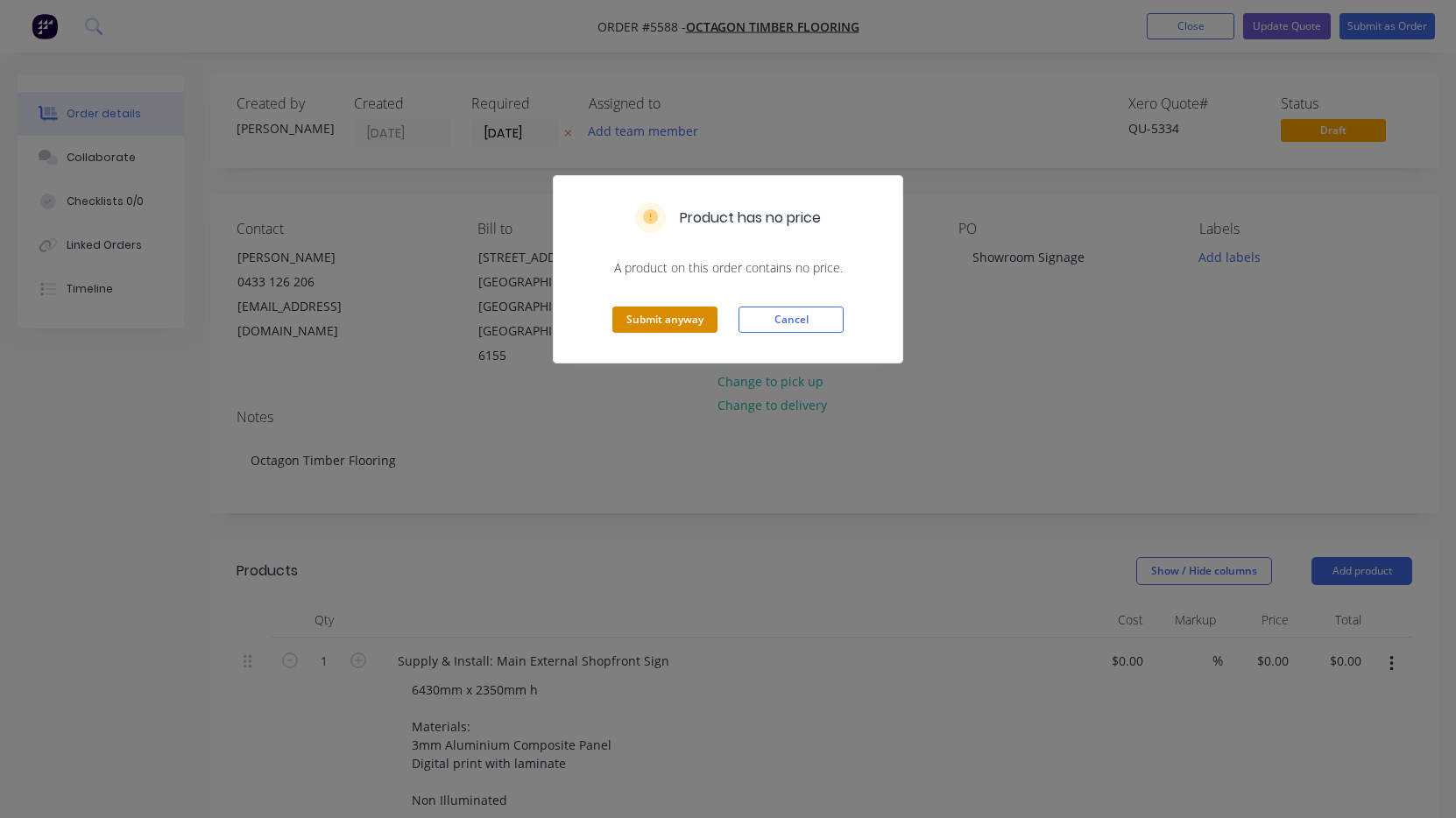
click at [699, 318] on button "Submit anyway" at bounding box center [664, 319] width 105 height 27
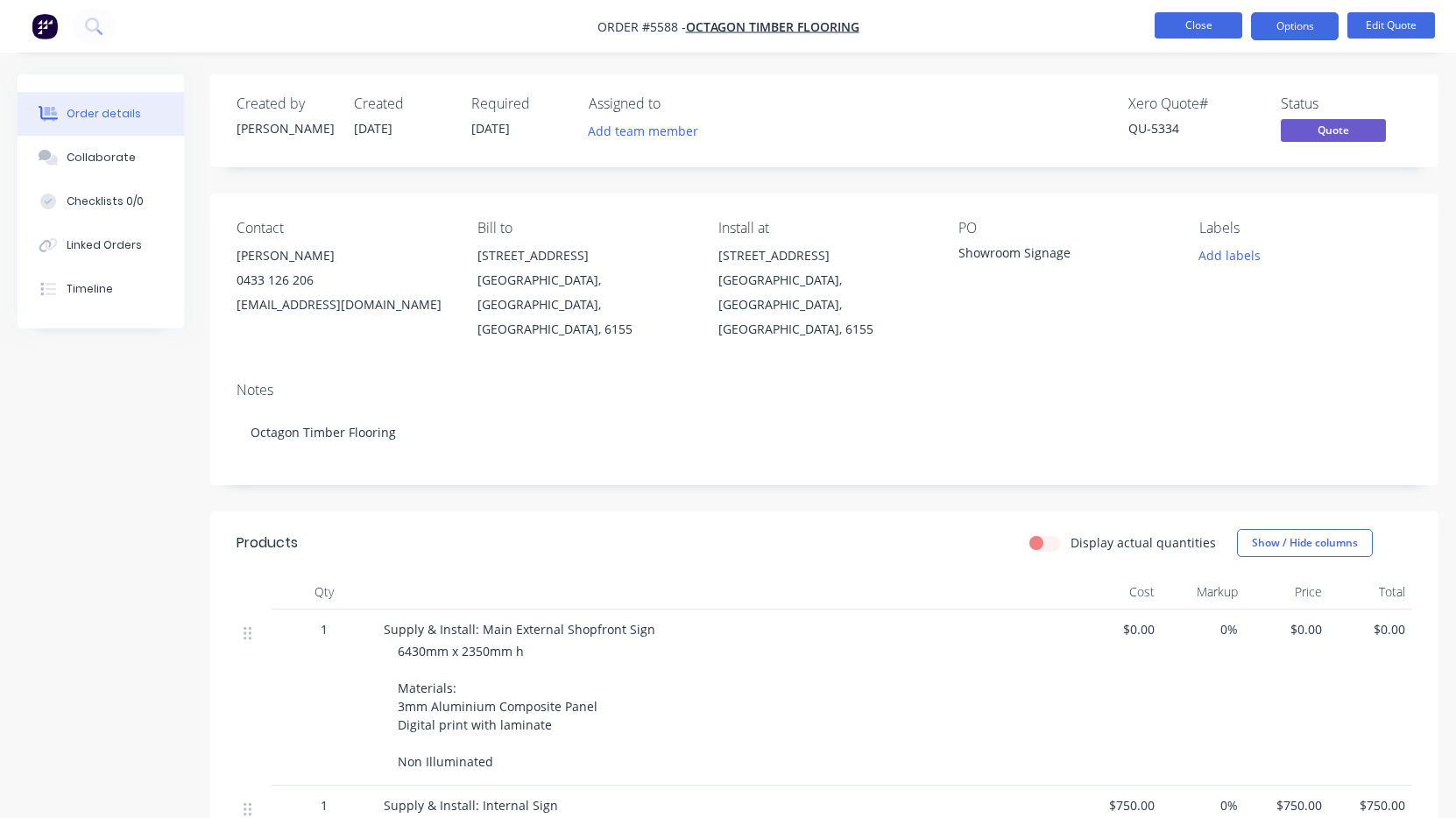
click at [1192, 25] on button "Close" at bounding box center [1198, 26] width 87 height 27
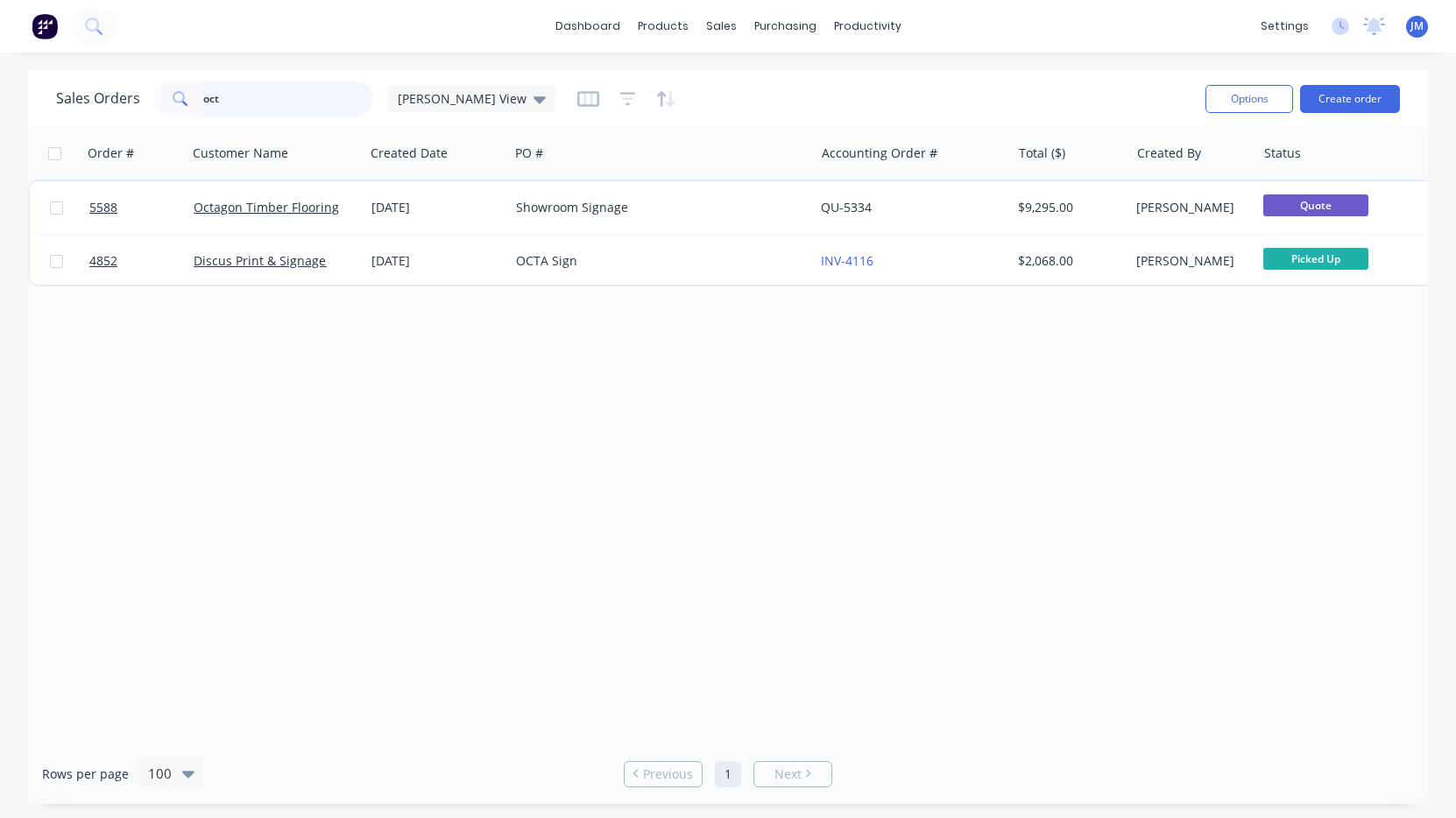
click at [221, 101] on input "oct" at bounding box center [288, 99] width 171 height 35
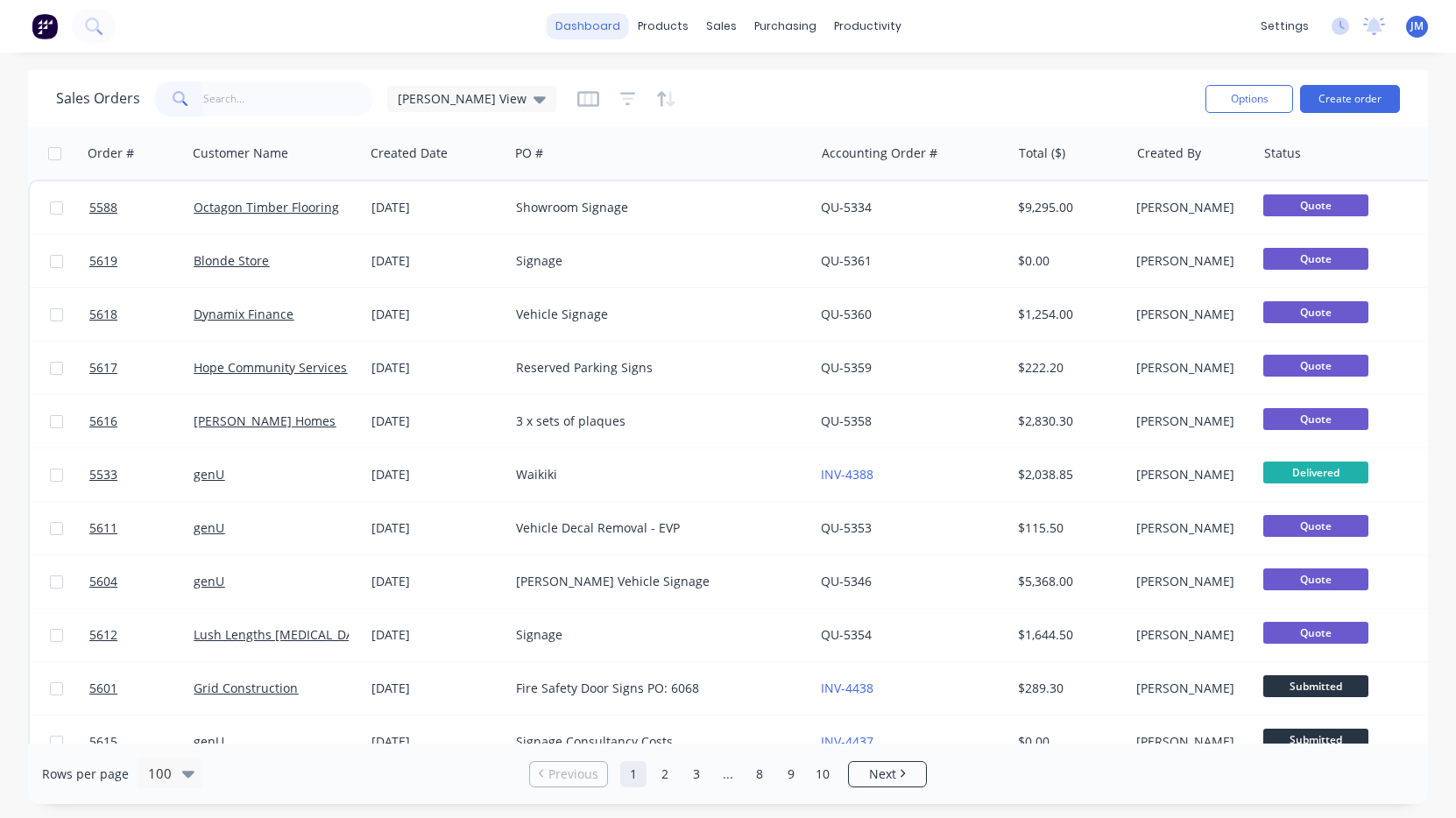
click at [592, 25] on link "dashboard" at bounding box center [588, 27] width 82 height 27
